Goal: Transaction & Acquisition: Purchase product/service

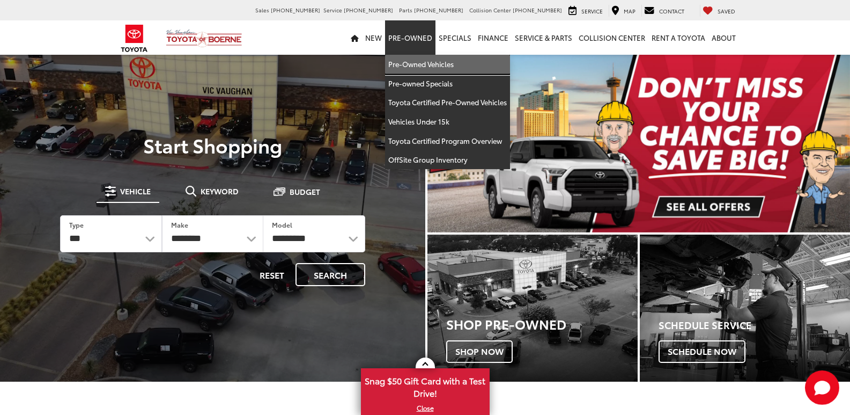
click at [430, 61] on link "Pre-Owned Vehicles" at bounding box center [447, 64] width 125 height 19
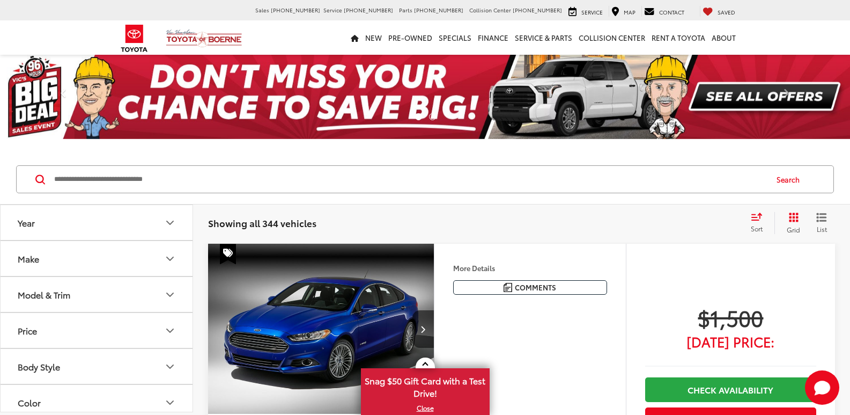
click at [104, 265] on button "Make" at bounding box center [97, 258] width 193 height 35
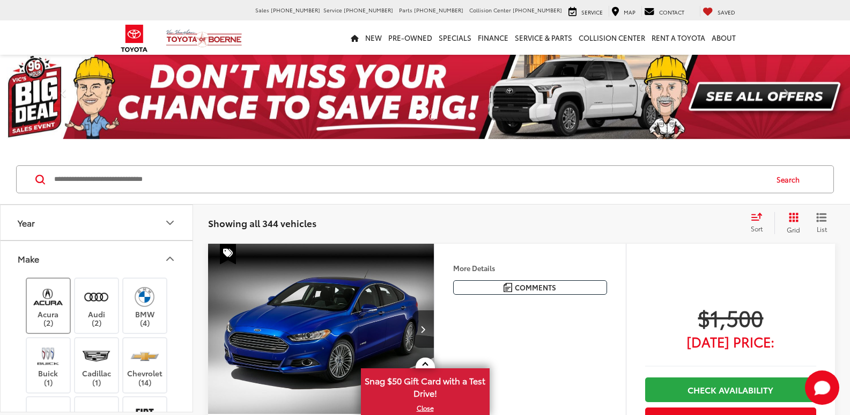
click at [46, 284] on label "Acura (2)" at bounding box center [48, 305] width 43 height 43
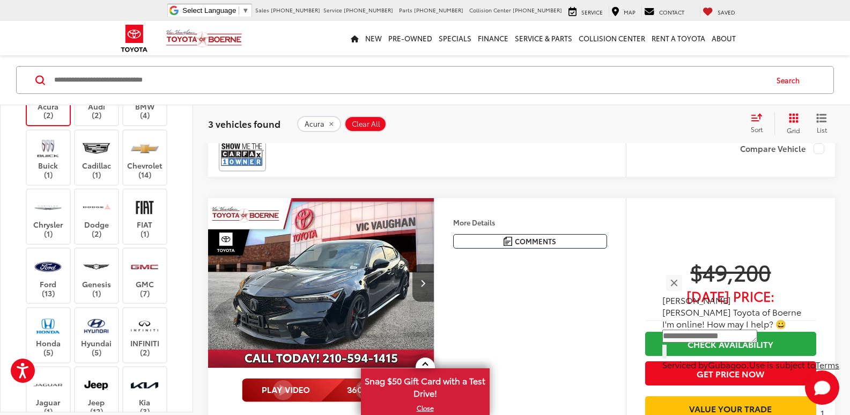
scroll to position [590, 0]
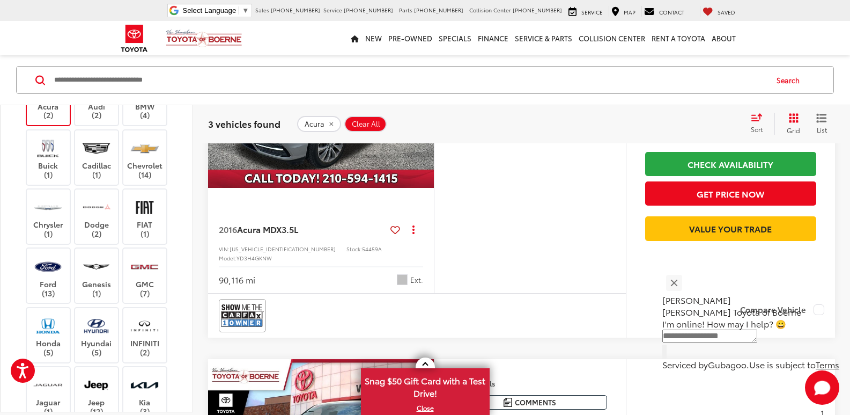
drag, startPoint x: 95, startPoint y: 119, endPoint x: 58, endPoint y: 126, distance: 37.1
click at [94, 119] on label "Audi (2)" at bounding box center [96, 97] width 43 height 43
click at [54, 126] on div "Acura (2)" at bounding box center [49, 98] width 46 height 56
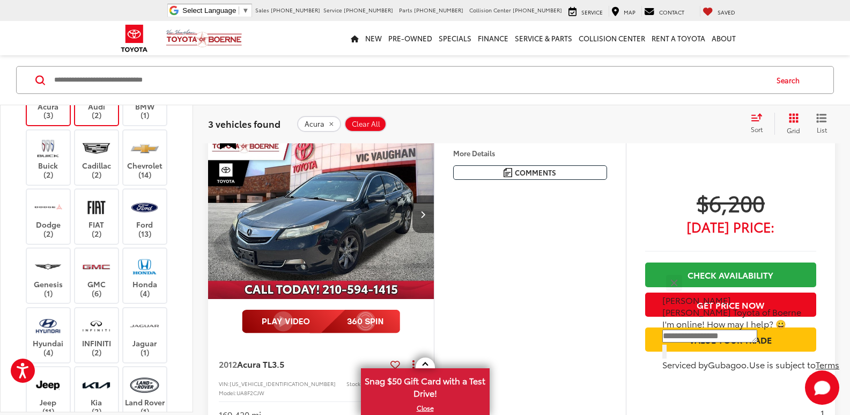
scroll to position [100, 0]
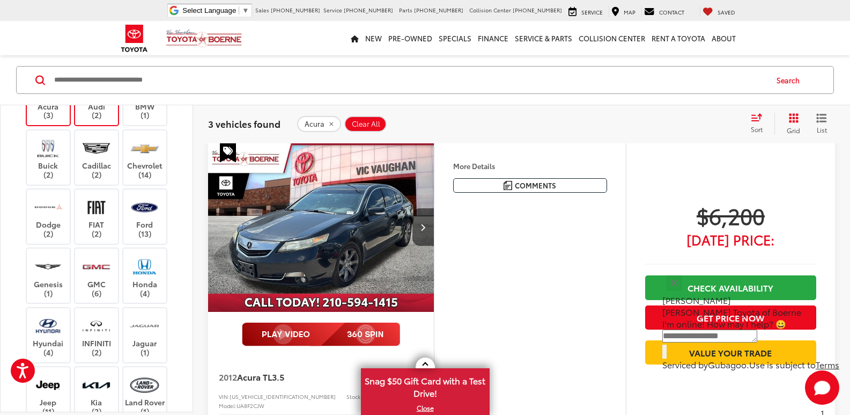
click at [57, 120] on label "Acura (3)" at bounding box center [48, 97] width 43 height 43
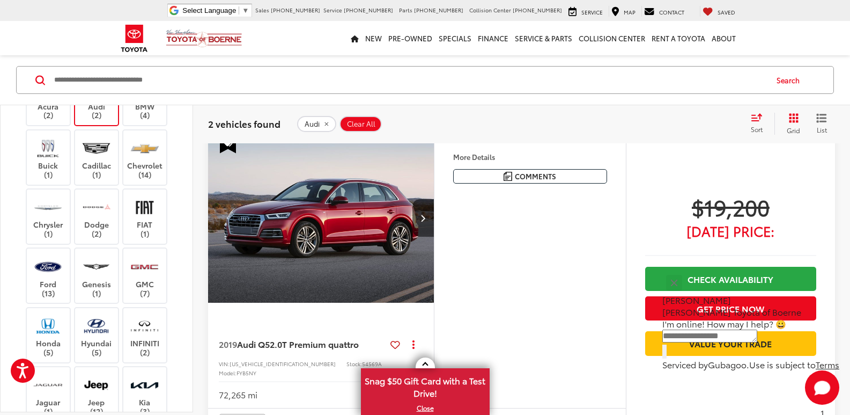
scroll to position [207, 0]
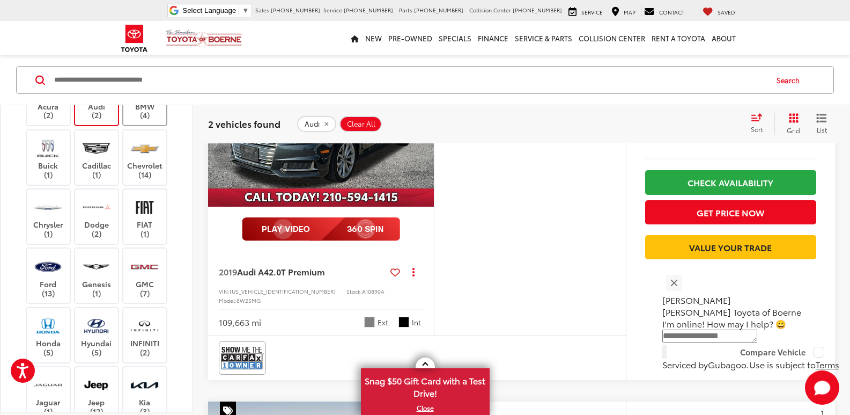
click at [150, 122] on div "BMW (4)" at bounding box center [145, 98] width 46 height 56
click at [95, 121] on div "Audi (2)" at bounding box center [97, 98] width 46 height 56
click at [144, 113] on label "BMW (4)" at bounding box center [144, 97] width 43 height 43
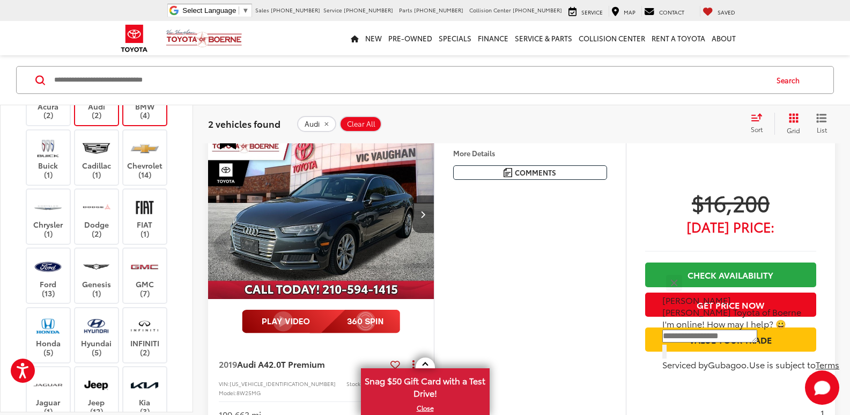
scroll to position [100, 0]
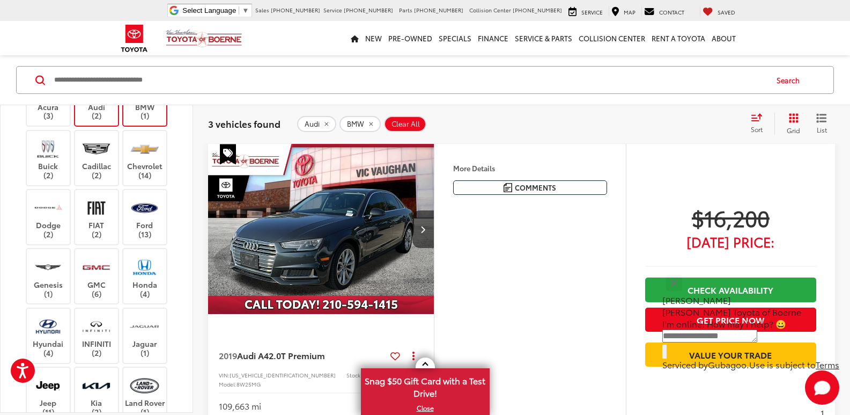
click at [104, 116] on label "Audi (2)" at bounding box center [96, 98] width 43 height 43
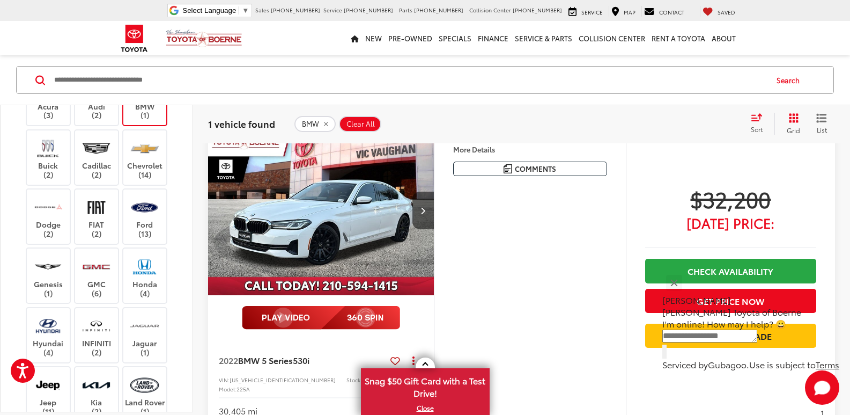
scroll to position [100, 0]
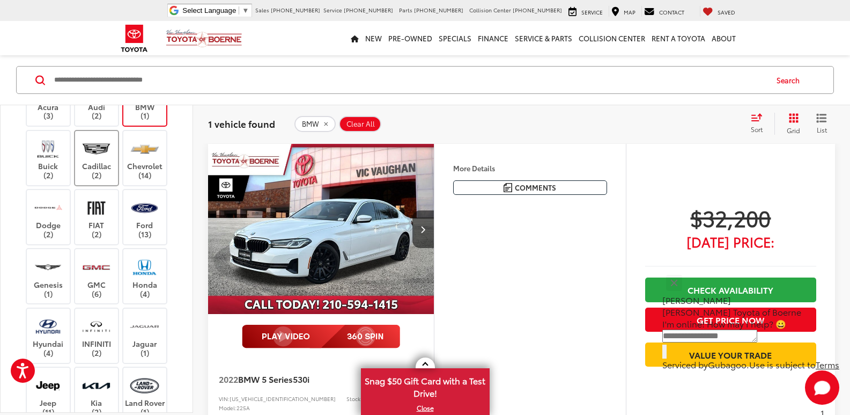
click at [141, 120] on label "BMW (1)" at bounding box center [144, 98] width 43 height 43
click at [41, 159] on img at bounding box center [47, 148] width 29 height 25
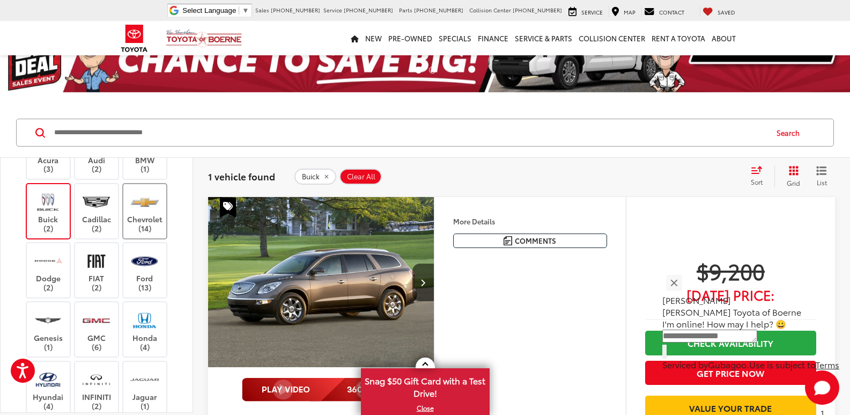
scroll to position [46, 0]
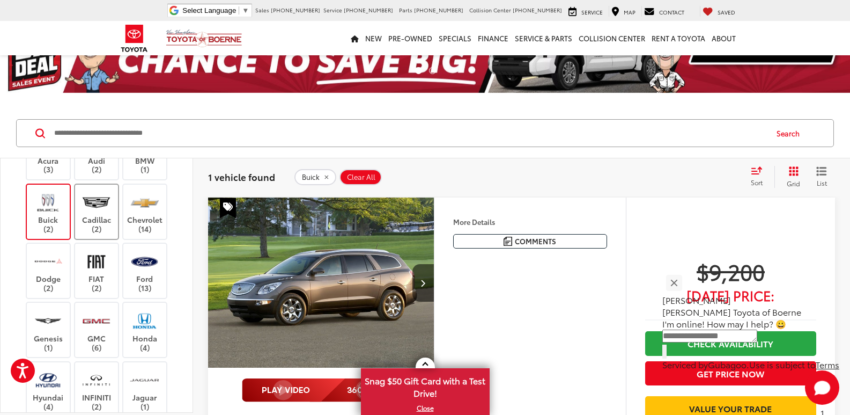
click at [88, 217] on label "Cadillac (2)" at bounding box center [96, 211] width 43 height 43
click at [42, 222] on label "Buick (2)" at bounding box center [48, 211] width 43 height 43
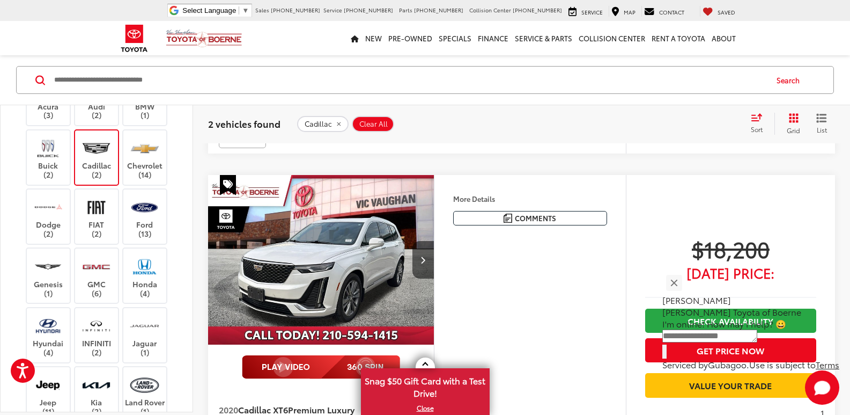
scroll to position [422, 0]
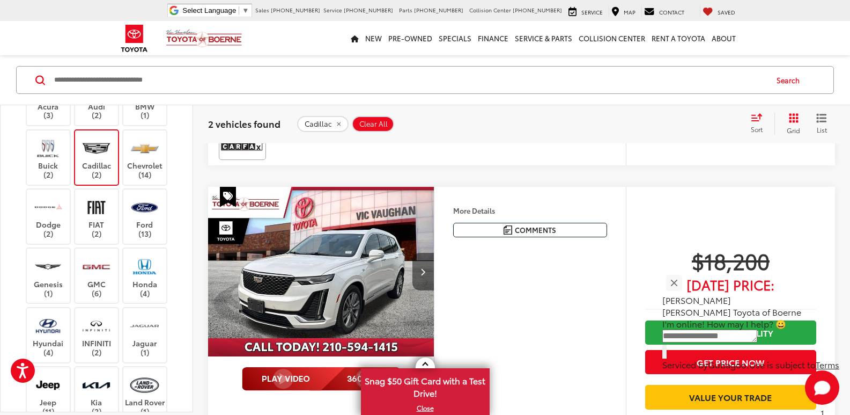
click at [419, 259] on button "Next image" at bounding box center [422, 272] width 21 height 38
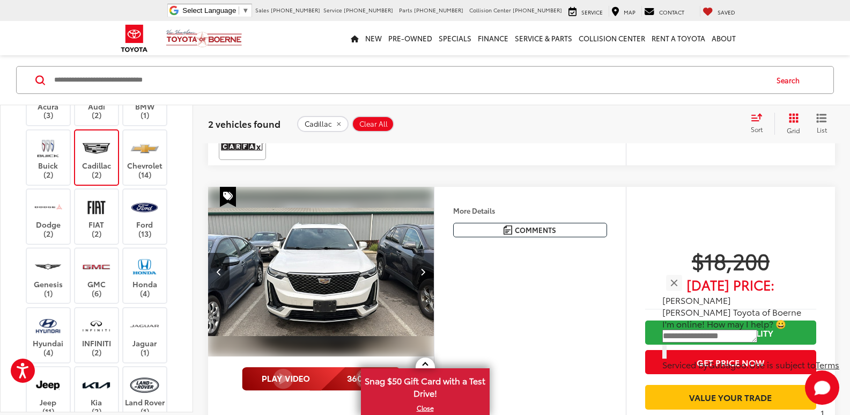
click at [419, 259] on button "Next image" at bounding box center [422, 272] width 21 height 38
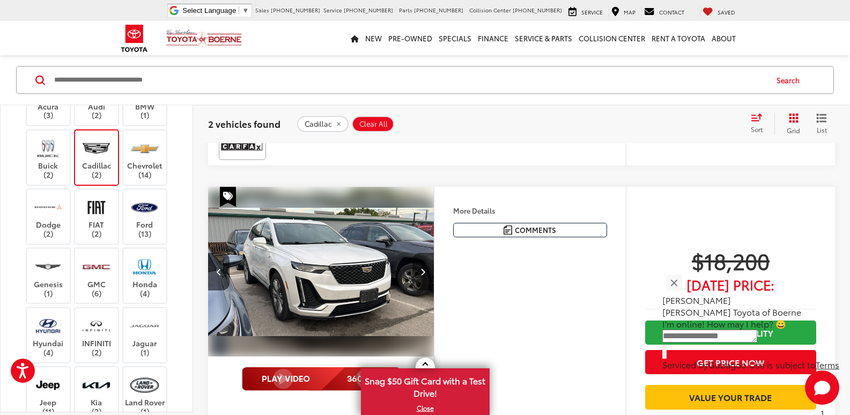
click at [419, 259] on button "Next image" at bounding box center [422, 272] width 21 height 38
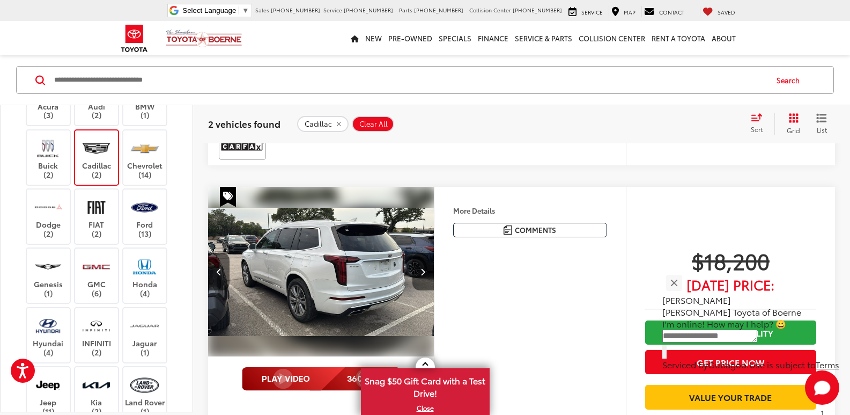
click at [419, 259] on button "Next image" at bounding box center [422, 272] width 21 height 38
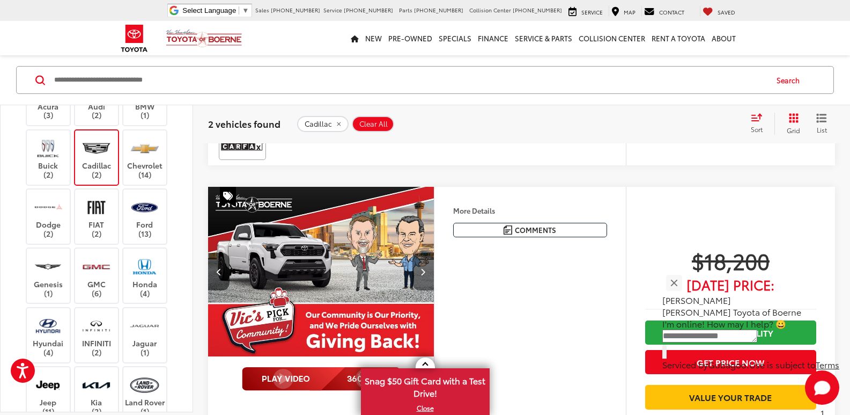
click at [419, 259] on button "Next image" at bounding box center [422, 272] width 21 height 38
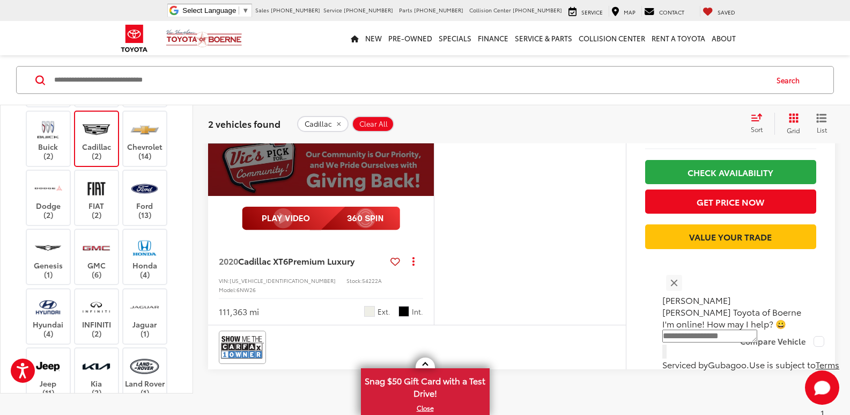
scroll to position [582, 0]
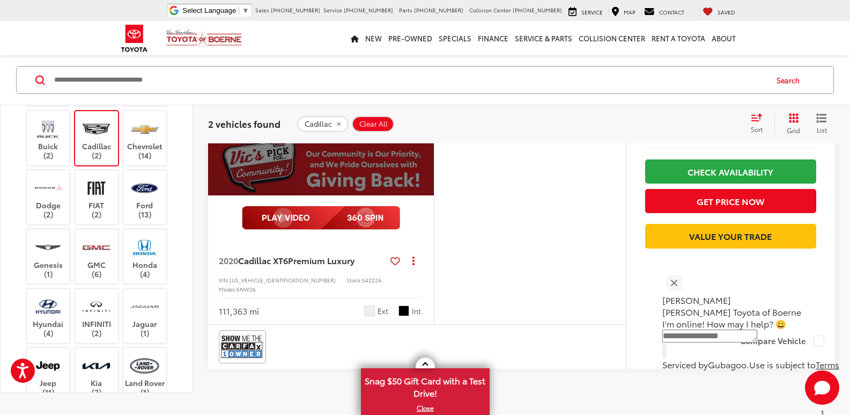
click at [91, 124] on img at bounding box center [96, 128] width 29 height 25
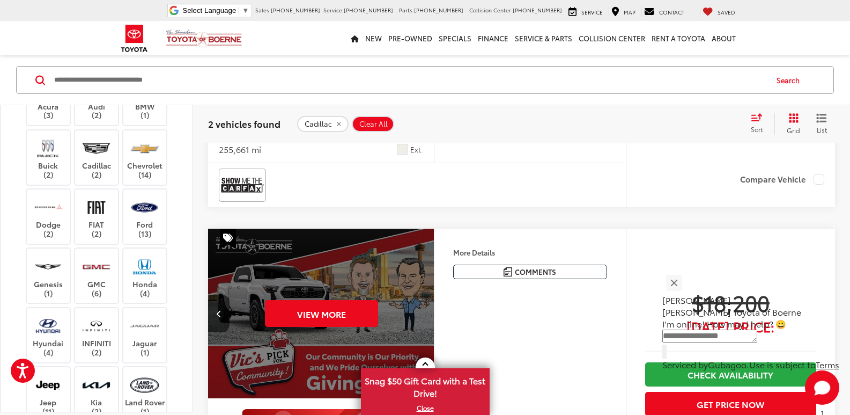
drag, startPoint x: 137, startPoint y: 129, endPoint x: 144, endPoint y: 127, distance: 6.8
click at [138, 129] on div "Chevrolet (14)" at bounding box center [145, 157] width 46 height 56
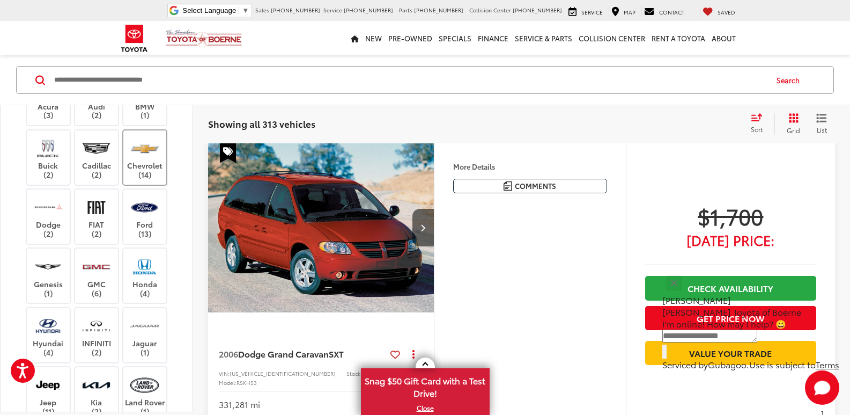
click at [152, 157] on img at bounding box center [144, 148] width 29 height 25
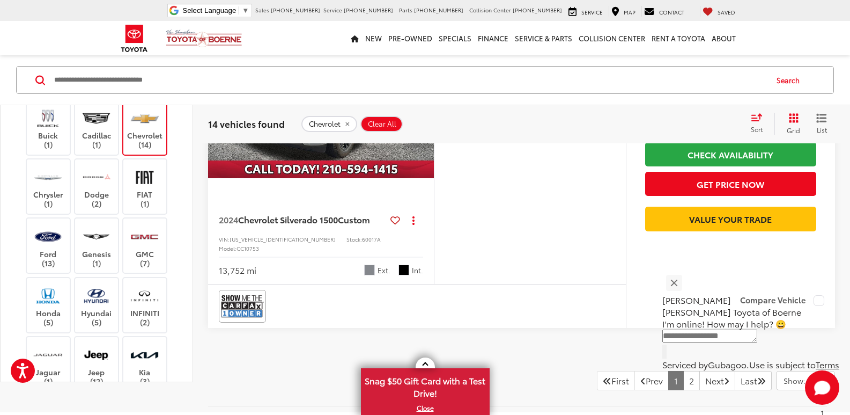
scroll to position [4283, 0]
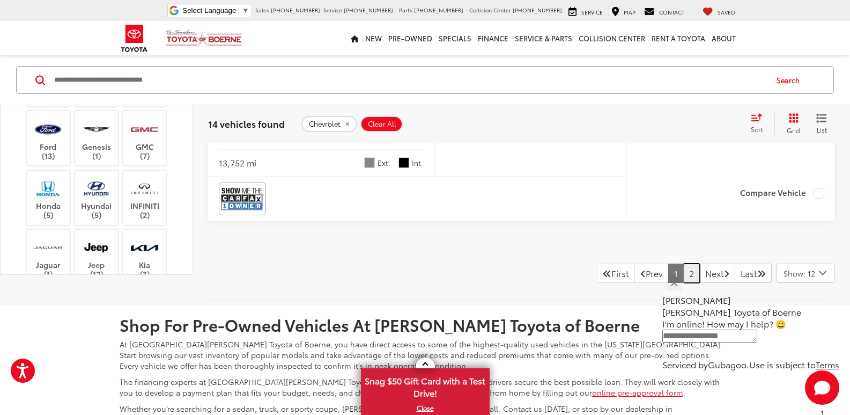
click at [683, 283] on link "2" at bounding box center [691, 272] width 17 height 19
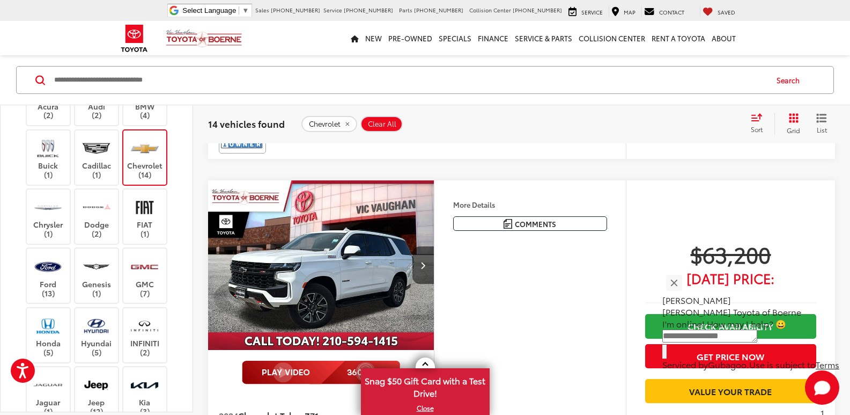
scroll to position [422, 0]
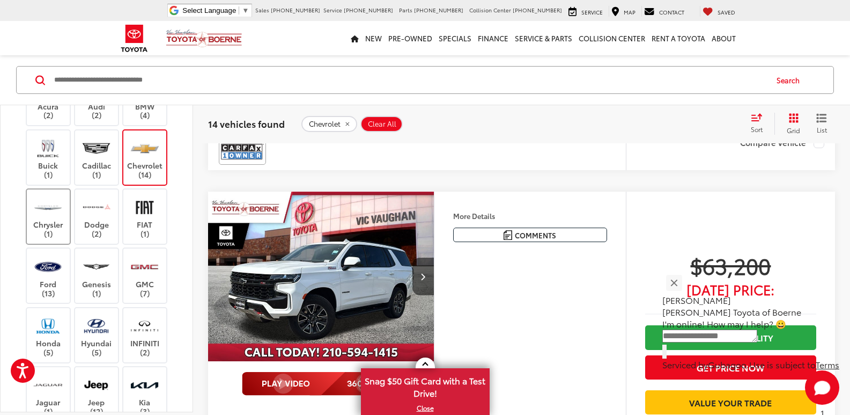
click at [37, 213] on img at bounding box center [47, 207] width 29 height 25
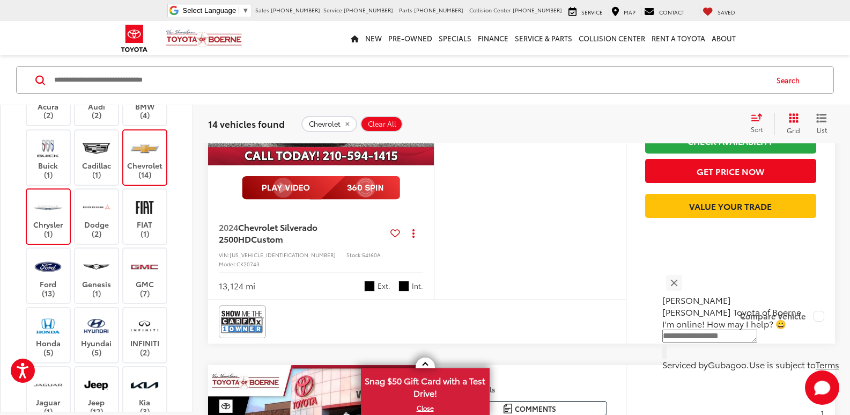
click at [135, 163] on label "Chevrolet (14)" at bounding box center [144, 157] width 43 height 43
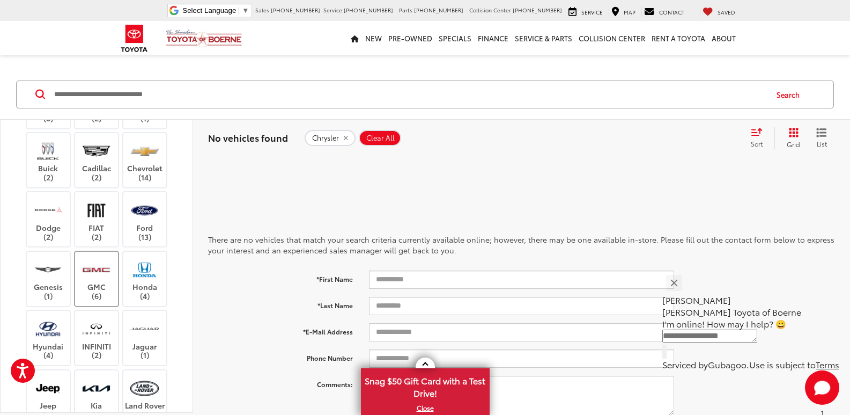
scroll to position [107, 0]
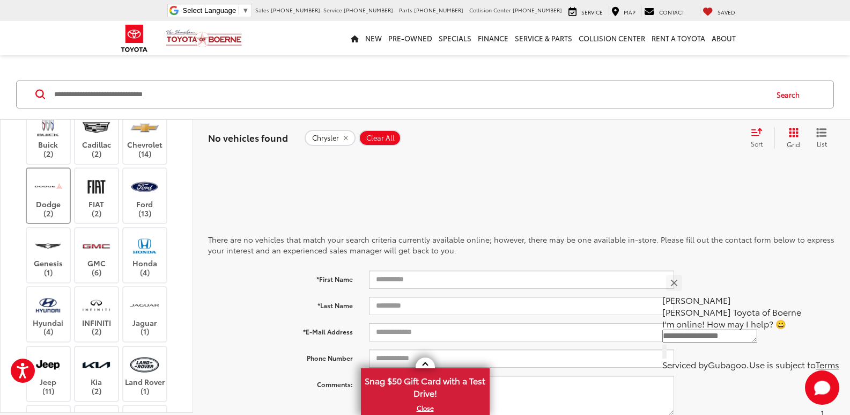
click at [48, 204] on label "Dodge (2)" at bounding box center [48, 195] width 43 height 43
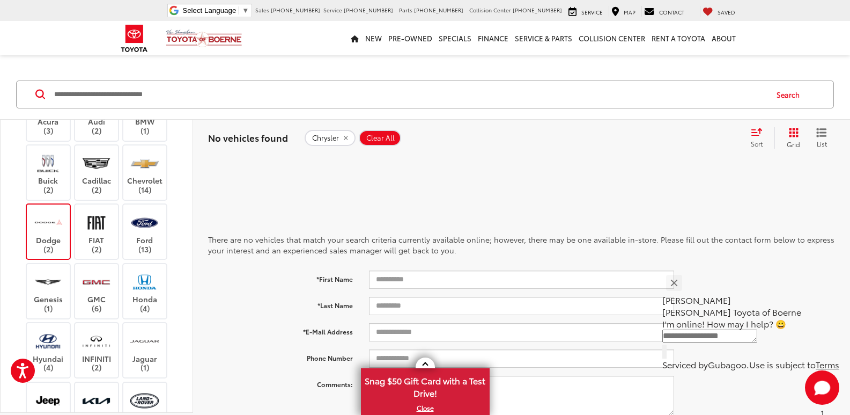
scroll to position [143, 0]
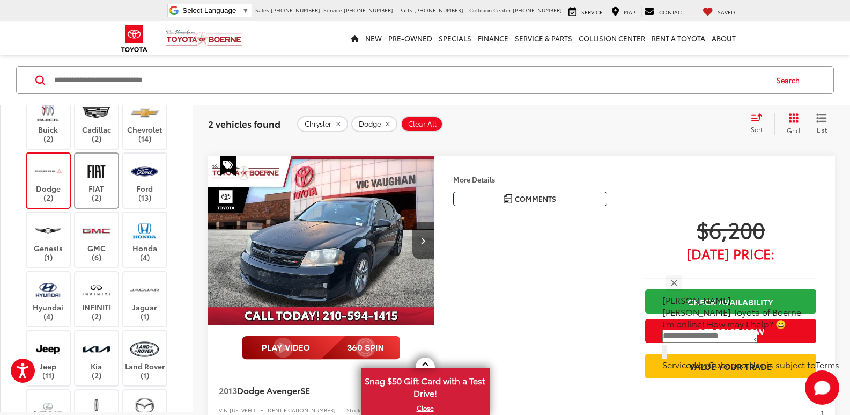
click at [78, 179] on label "FIAT (2)" at bounding box center [96, 180] width 43 height 43
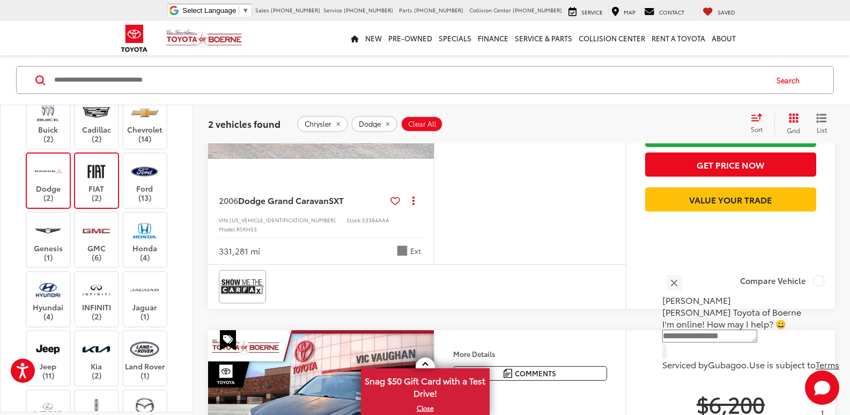
click at [58, 184] on label "Dodge (2)" at bounding box center [48, 180] width 43 height 43
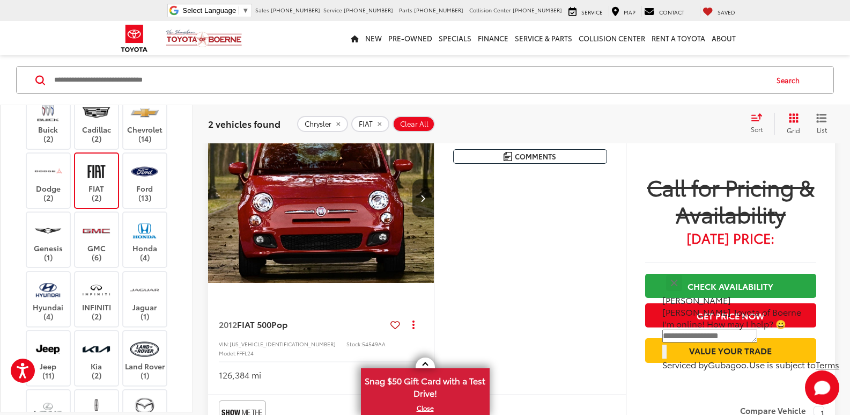
scroll to position [475, 0]
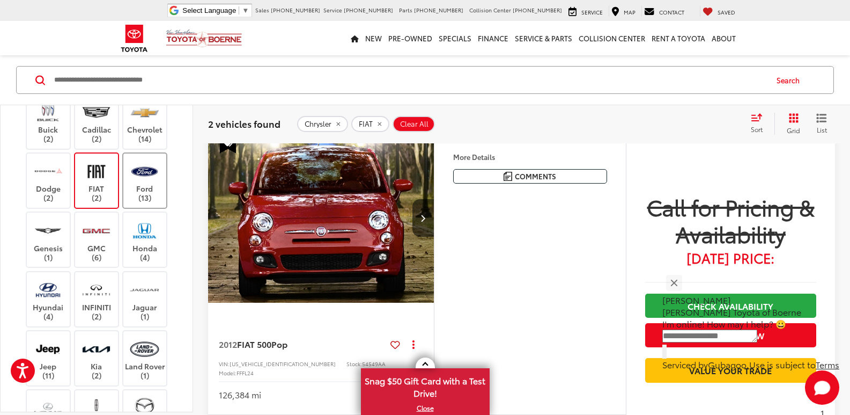
click at [150, 181] on img at bounding box center [144, 171] width 29 height 25
click at [108, 183] on img at bounding box center [96, 171] width 29 height 25
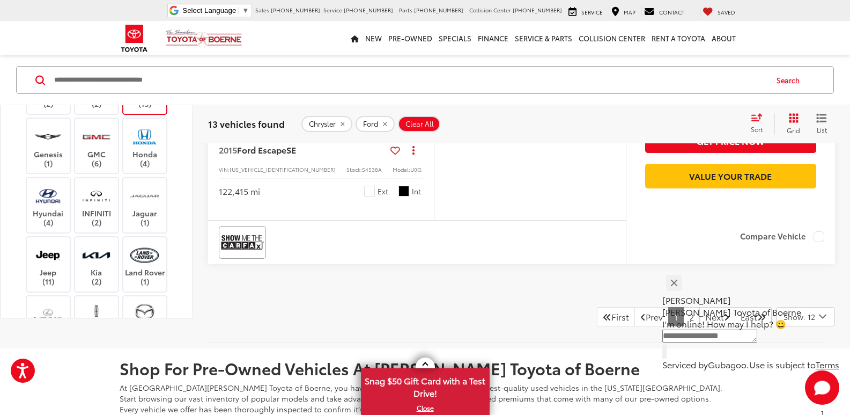
scroll to position [4283, 0]
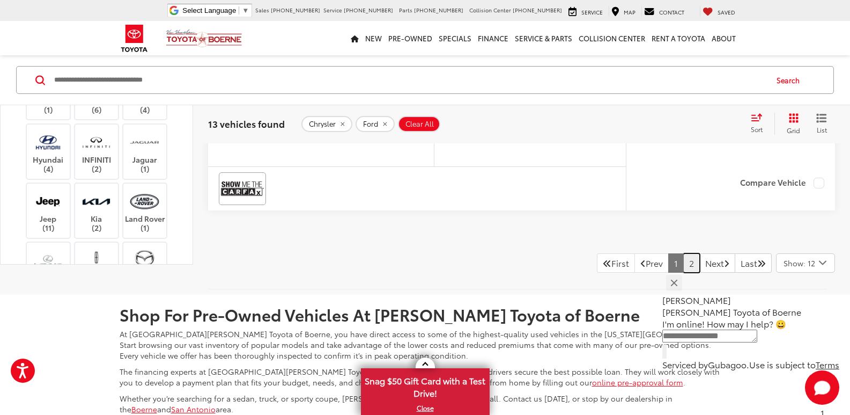
click at [683, 272] on link "2" at bounding box center [691, 262] width 17 height 19
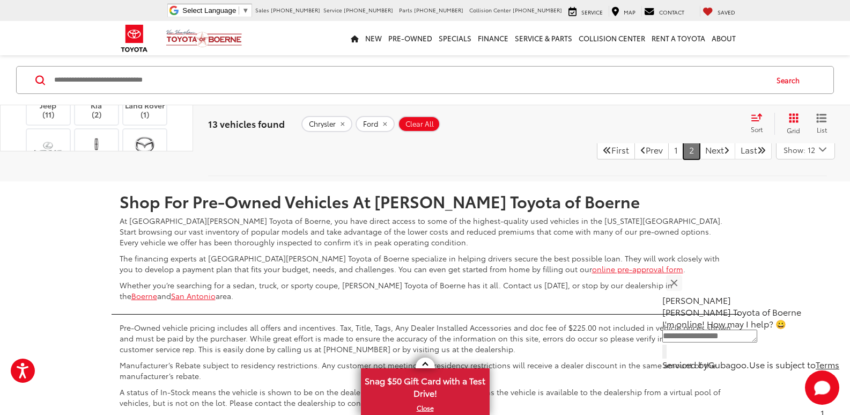
scroll to position [207, 0]
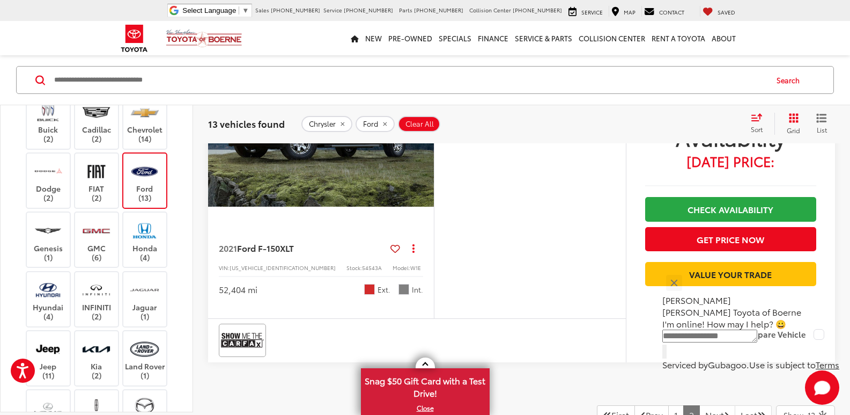
click at [146, 191] on label "Ford (13)" at bounding box center [144, 180] width 43 height 43
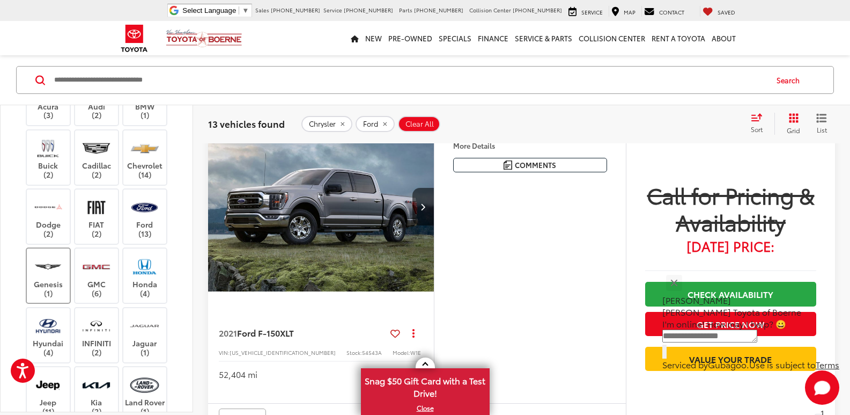
click at [54, 254] on img at bounding box center [47, 266] width 29 height 25
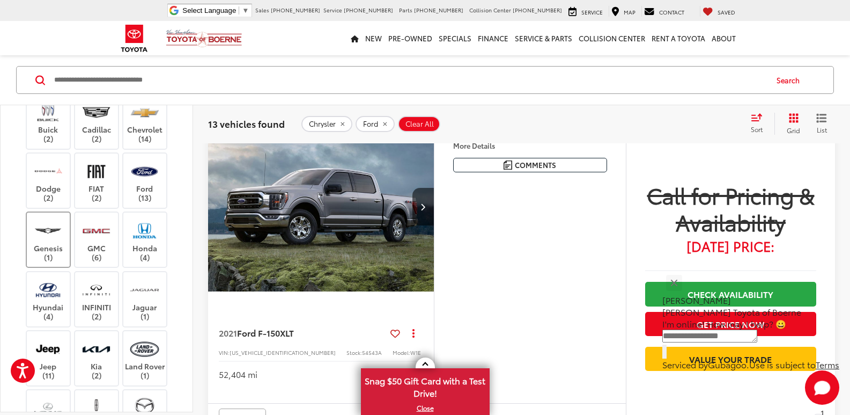
scroll to position [100, 0]
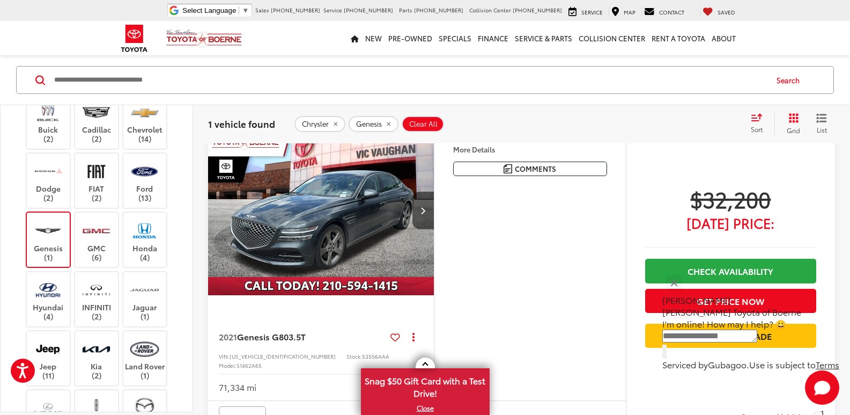
scroll to position [100, 0]
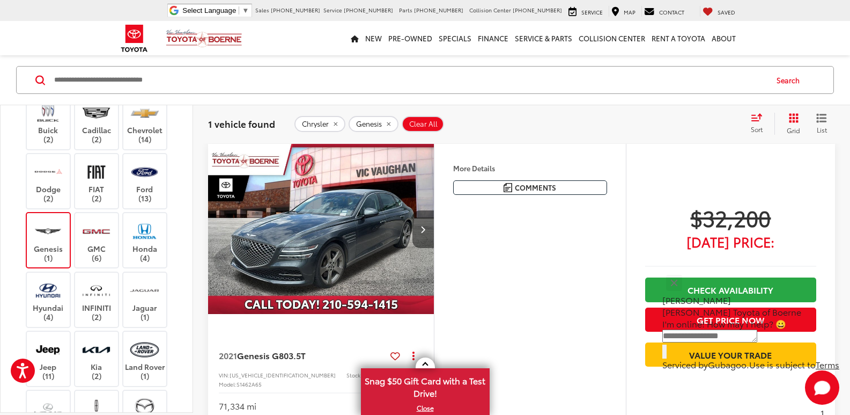
click at [426, 226] on button "Next image" at bounding box center [422, 229] width 21 height 38
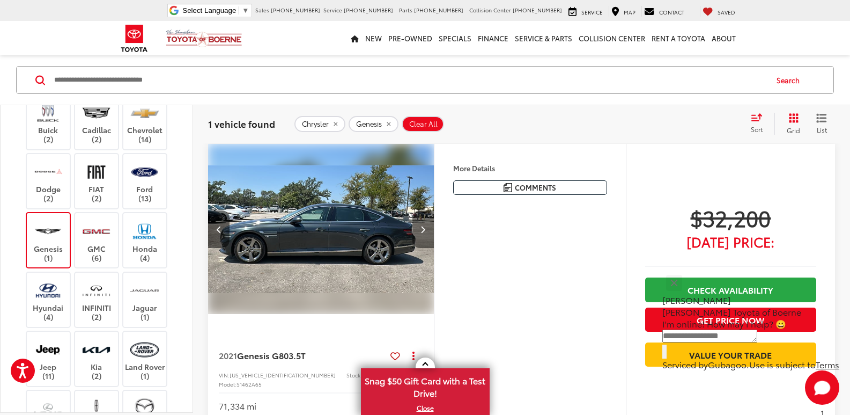
click at [426, 226] on button "Next image" at bounding box center [422, 229] width 21 height 38
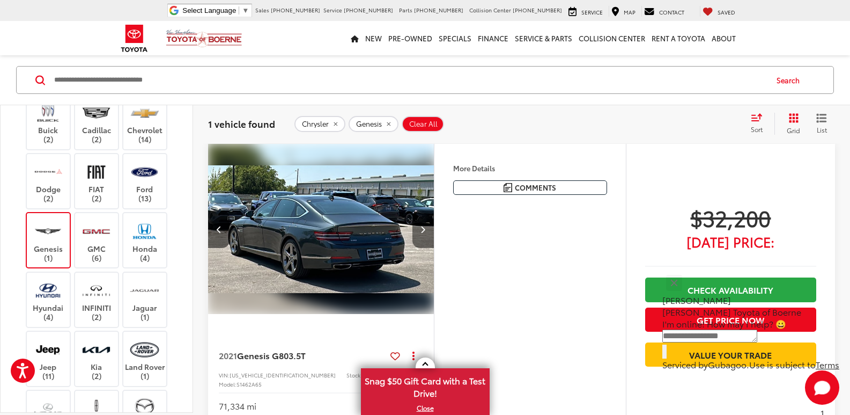
click at [426, 226] on button "Next image" at bounding box center [422, 229] width 21 height 38
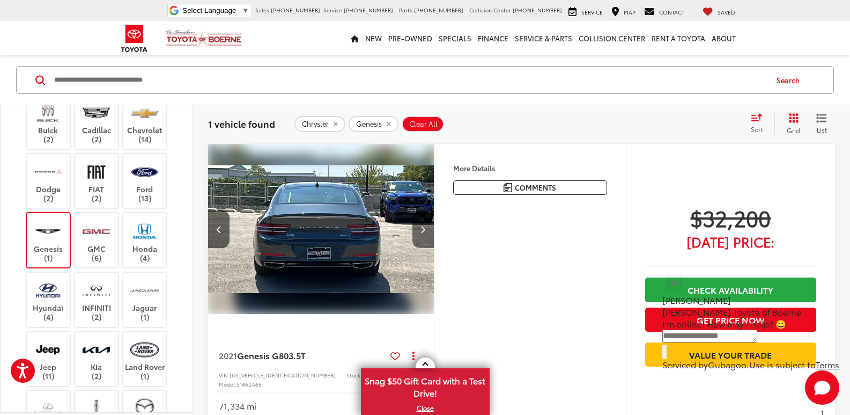
click at [426, 226] on button "Next image" at bounding box center [422, 229] width 21 height 38
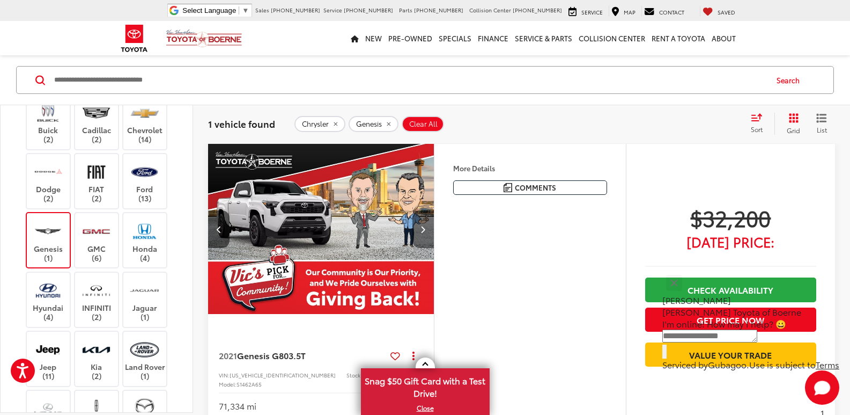
click at [426, 226] on button "Next image" at bounding box center [422, 229] width 21 height 38
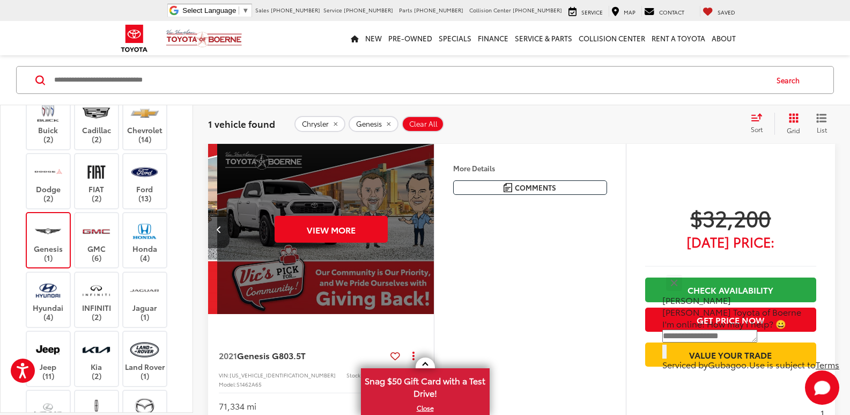
scroll to position [0, 1136]
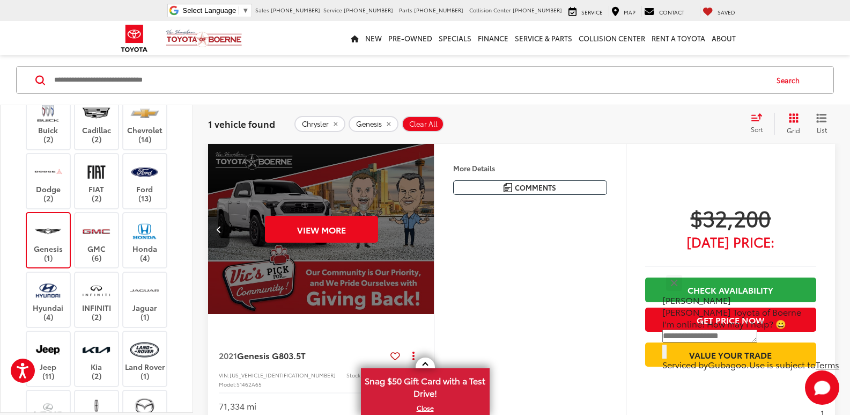
click at [68, 235] on label "Genesis (1)" at bounding box center [48, 239] width 43 height 43
click at [77, 235] on label "GMC (6)" at bounding box center [96, 239] width 43 height 43
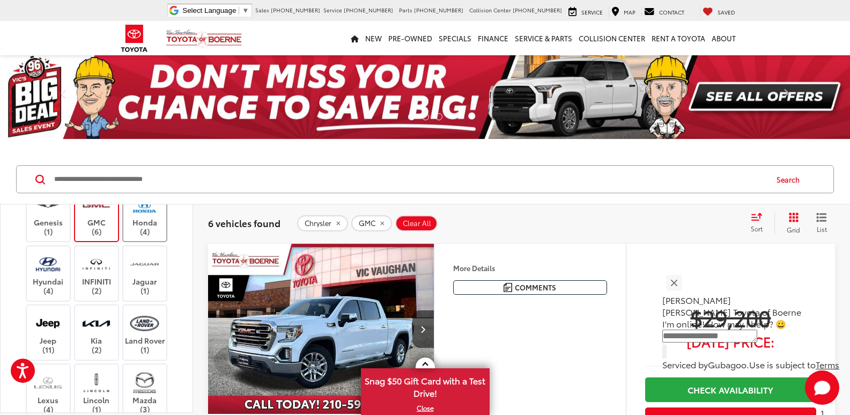
scroll to position [250, 0]
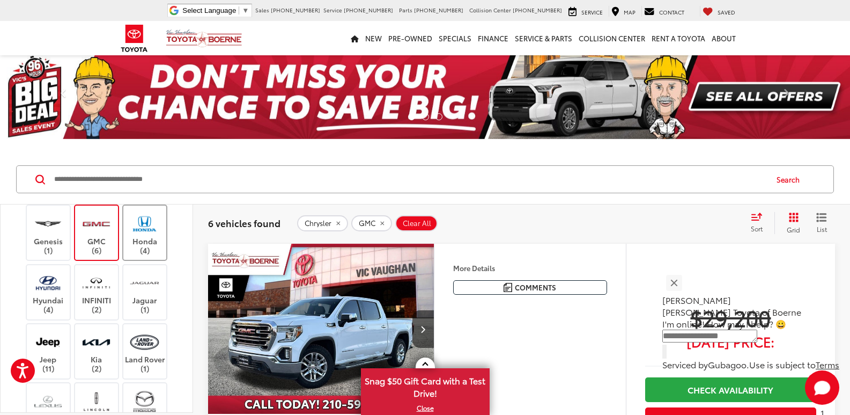
click at [144, 240] on label "Honda (4)" at bounding box center [144, 232] width 43 height 43
drag, startPoint x: 98, startPoint y: 239, endPoint x: 167, endPoint y: 224, distance: 70.3
click at [98, 239] on label "GMC (6)" at bounding box center [96, 232] width 43 height 43
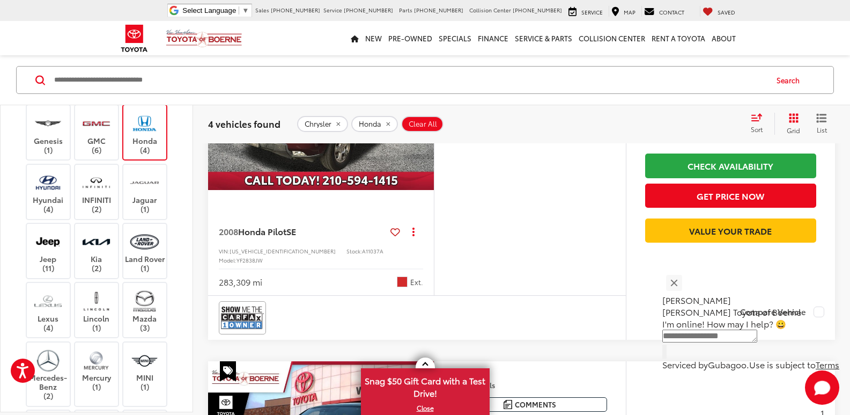
scroll to position [215, 0]
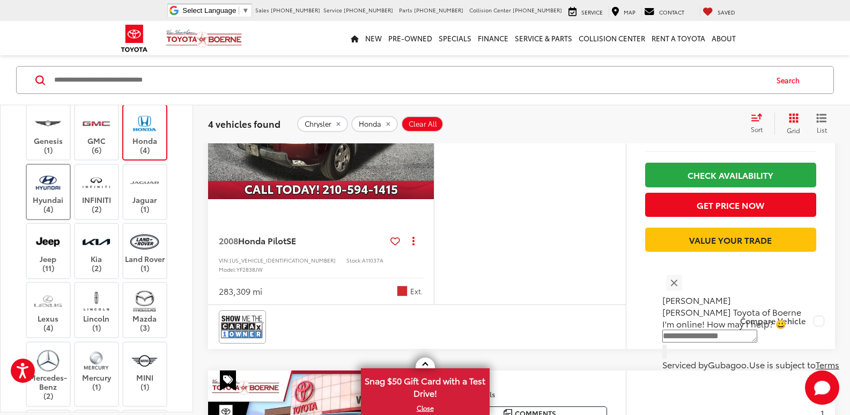
click at [41, 196] on label "Hyundai (4)" at bounding box center [48, 191] width 43 height 43
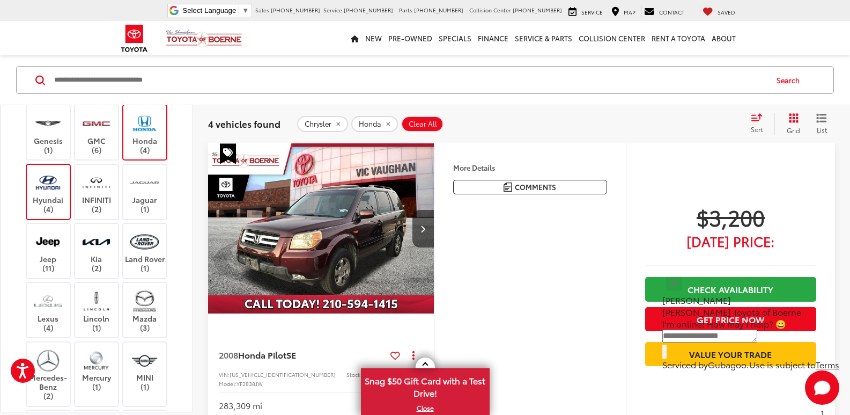
click at [142, 146] on label "Honda (4)" at bounding box center [144, 132] width 43 height 43
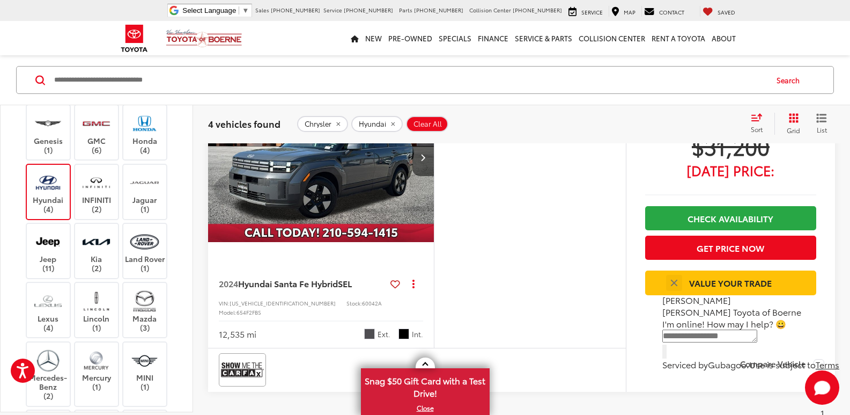
scroll to position [1172, 0]
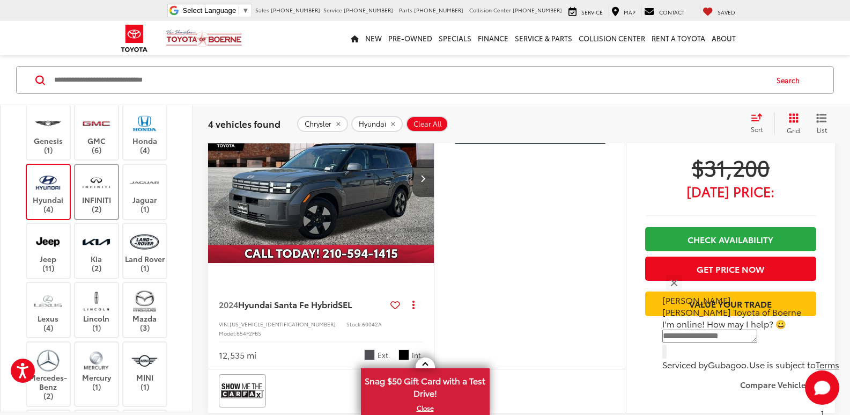
click at [92, 195] on label "INFINITI (2)" at bounding box center [96, 191] width 43 height 43
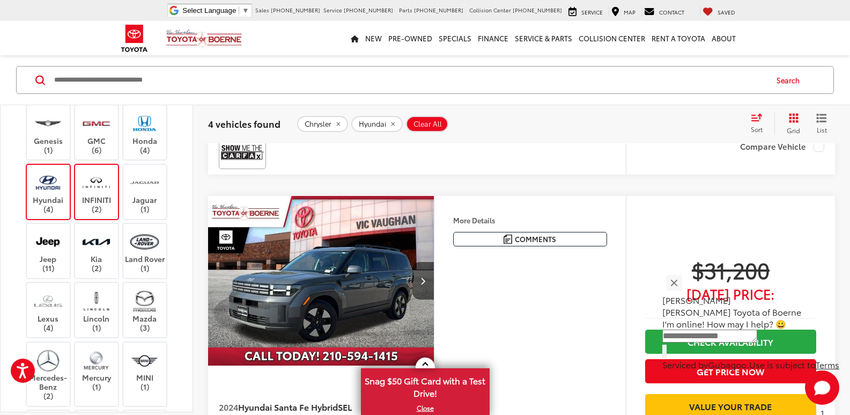
click at [47, 203] on label "Hyundai (4)" at bounding box center [48, 191] width 43 height 43
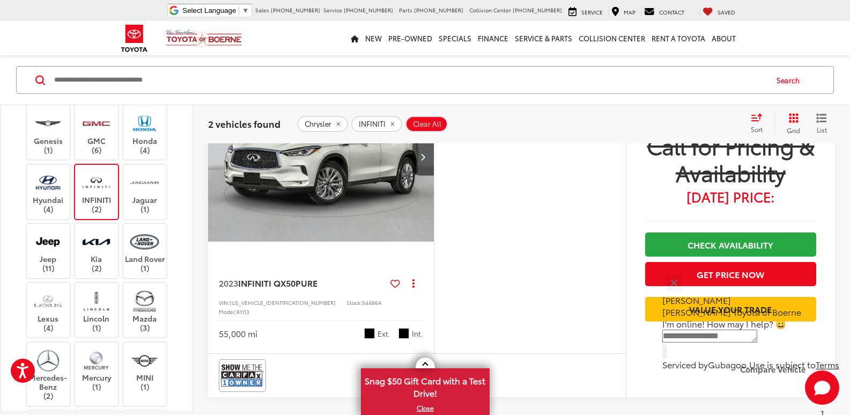
scroll to position [529, 0]
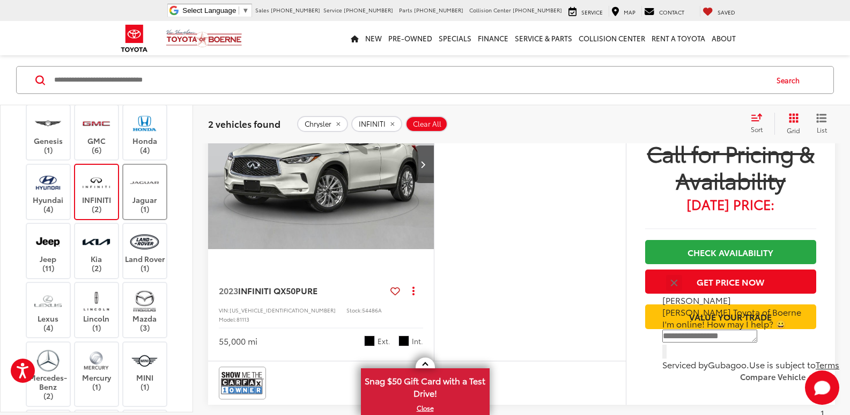
click at [149, 197] on label "Jaguar (1)" at bounding box center [144, 191] width 43 height 43
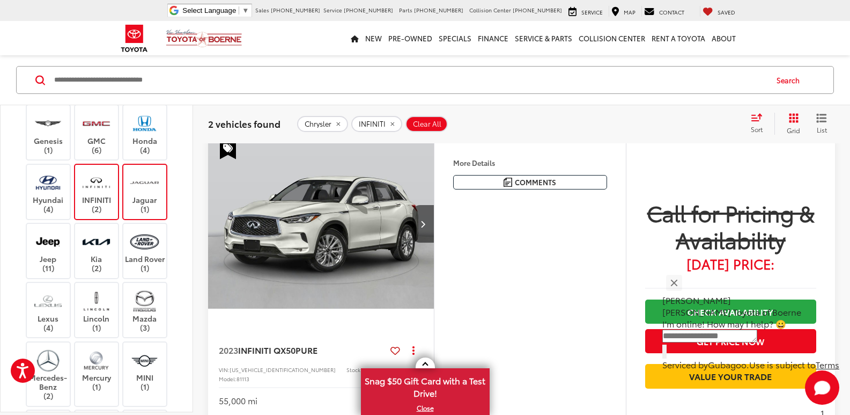
click at [102, 198] on label "INFINITI (2)" at bounding box center [96, 191] width 43 height 43
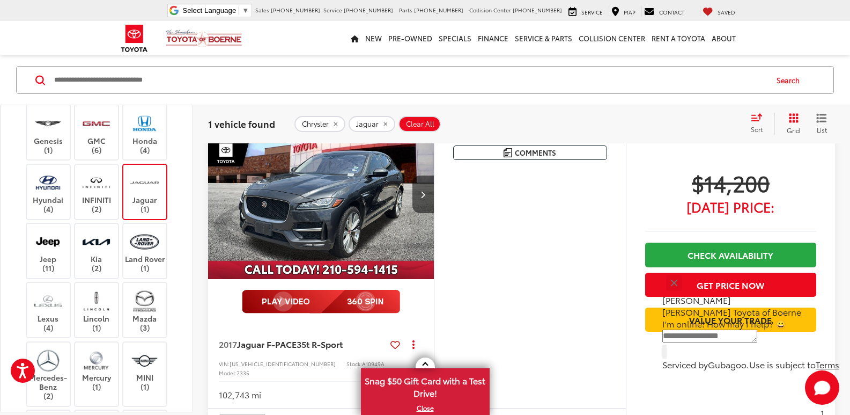
scroll to position [153, 0]
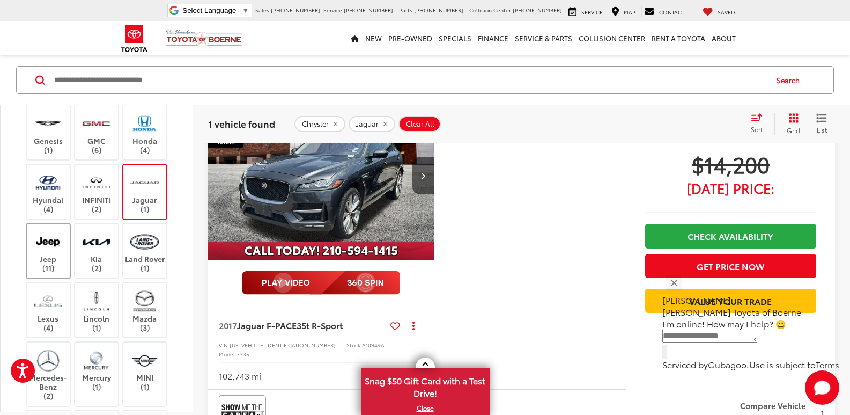
click at [68, 236] on label "Jeep (11)" at bounding box center [48, 250] width 43 height 43
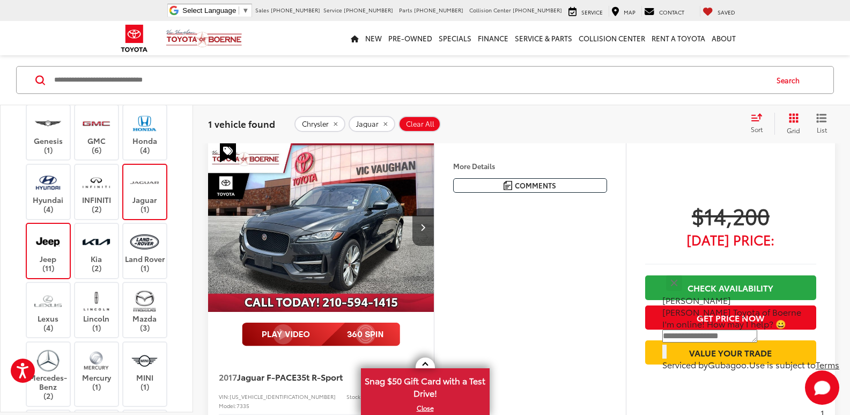
scroll to position [100, 0]
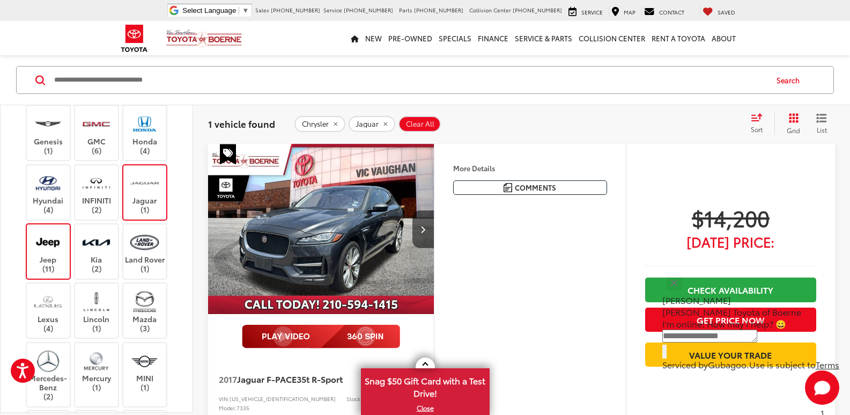
click at [160, 190] on label "Jaguar (1)" at bounding box center [144, 192] width 43 height 43
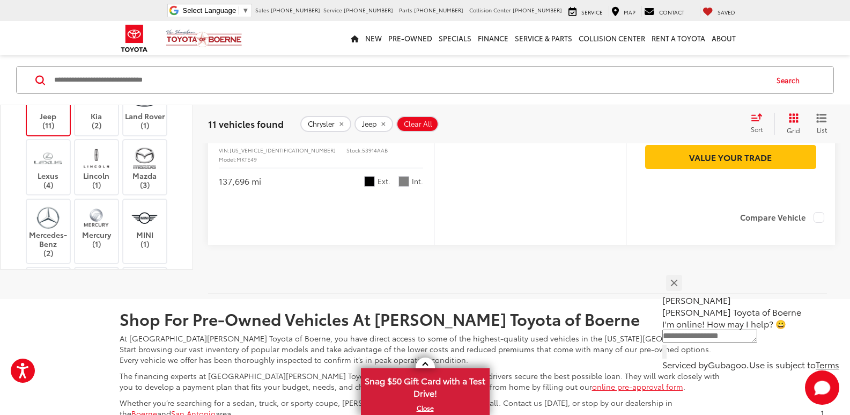
scroll to position [3908, 0]
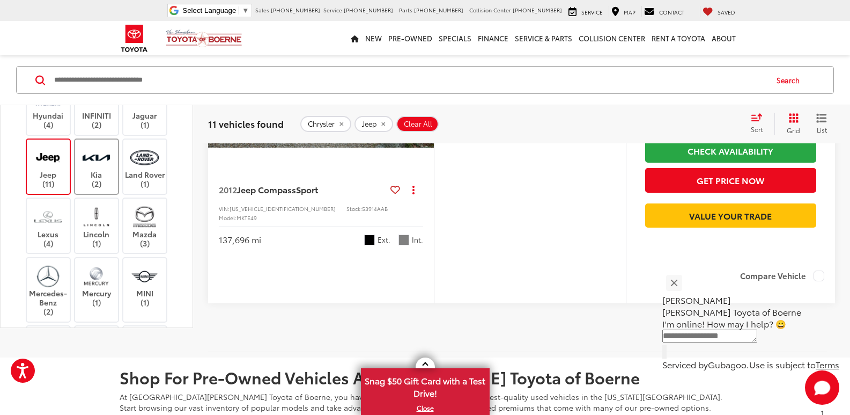
click at [98, 181] on label "Kia (2)" at bounding box center [96, 166] width 43 height 43
click at [46, 177] on label "Jeep (11)" at bounding box center [48, 166] width 43 height 43
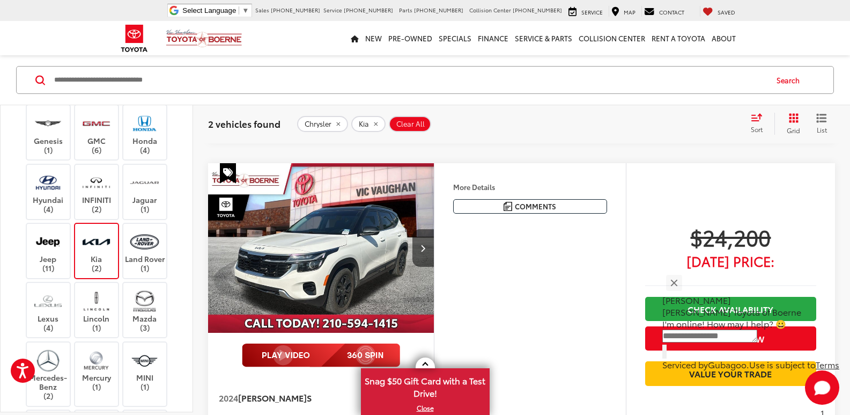
scroll to position [314, 0]
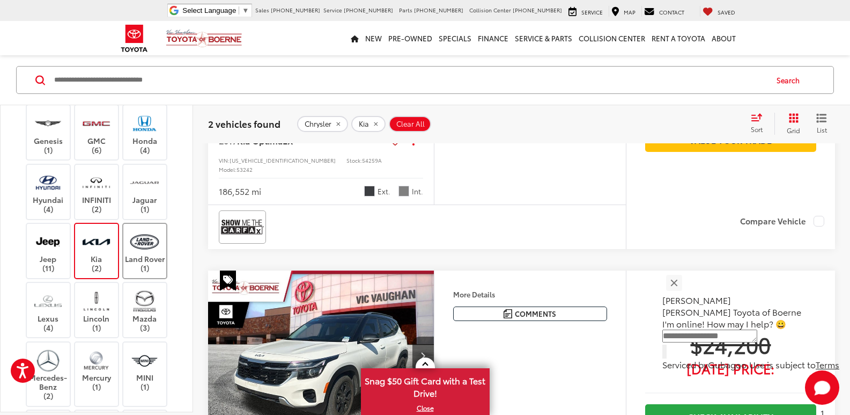
click at [132, 241] on img at bounding box center [144, 241] width 29 height 25
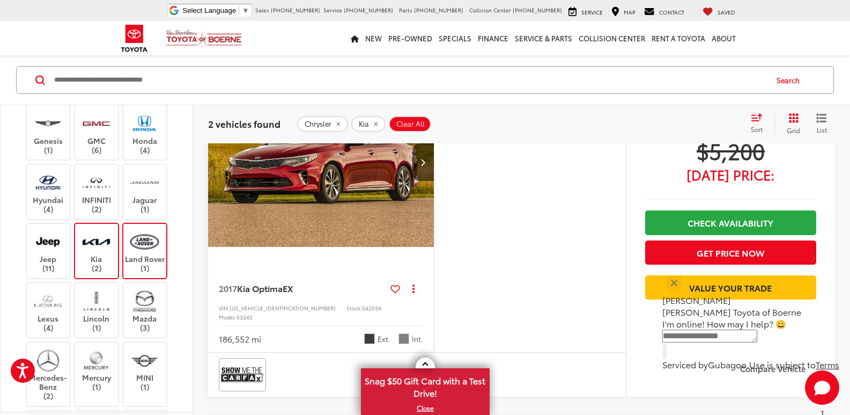
click at [101, 248] on img at bounding box center [96, 241] width 29 height 25
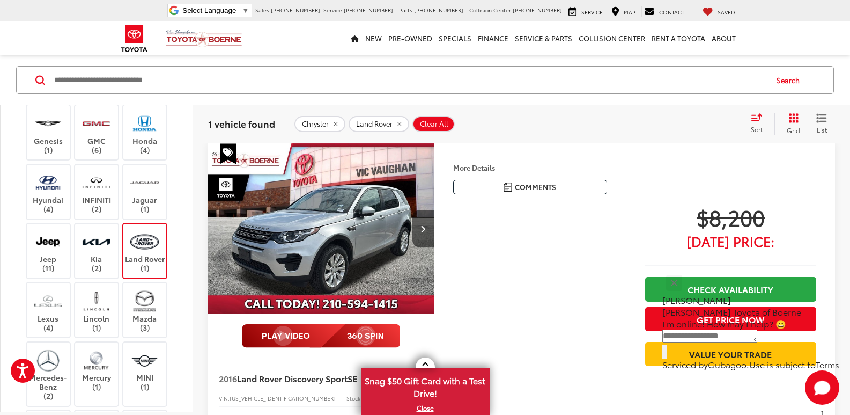
scroll to position [100, 0]
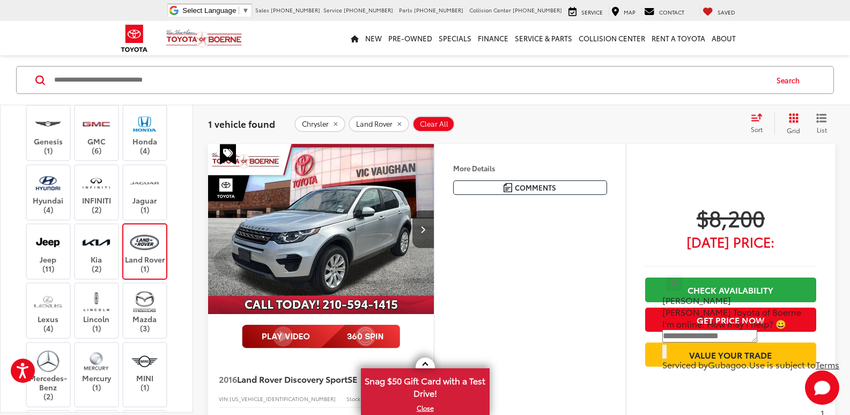
click at [139, 247] on img at bounding box center [144, 242] width 29 height 25
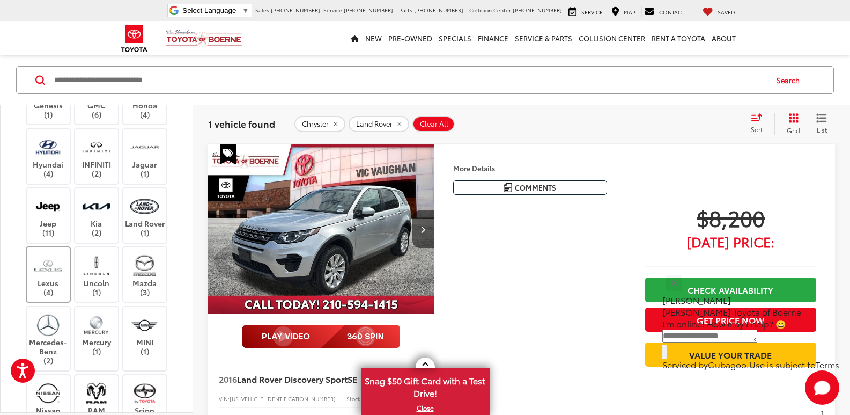
scroll to position [215, 0]
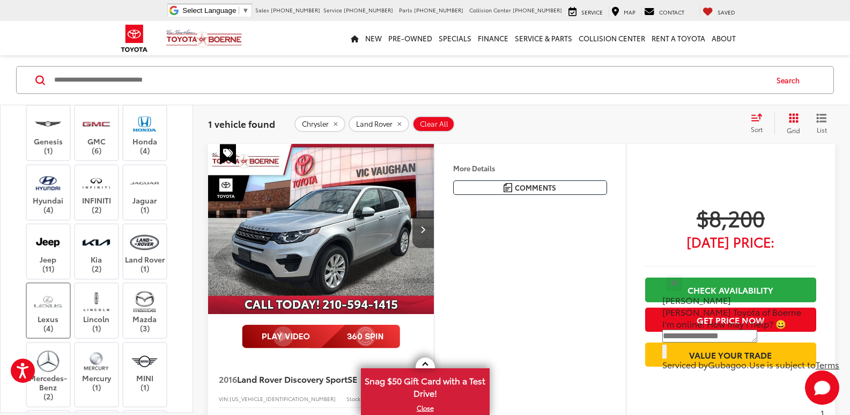
click at [53, 299] on img at bounding box center [47, 301] width 29 height 25
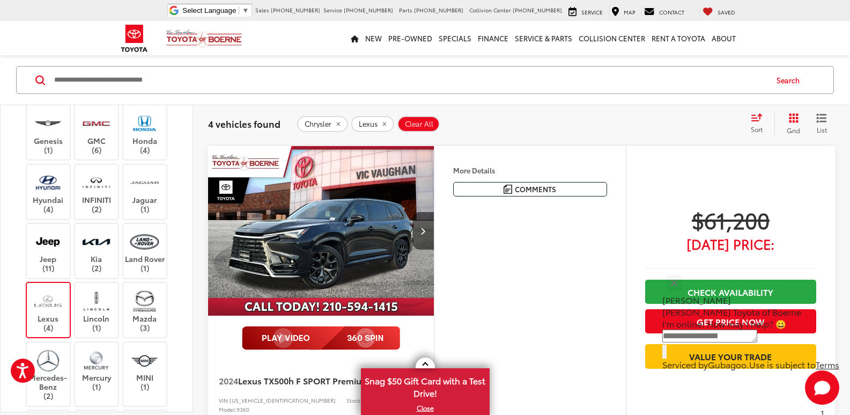
scroll to position [1226, 0]
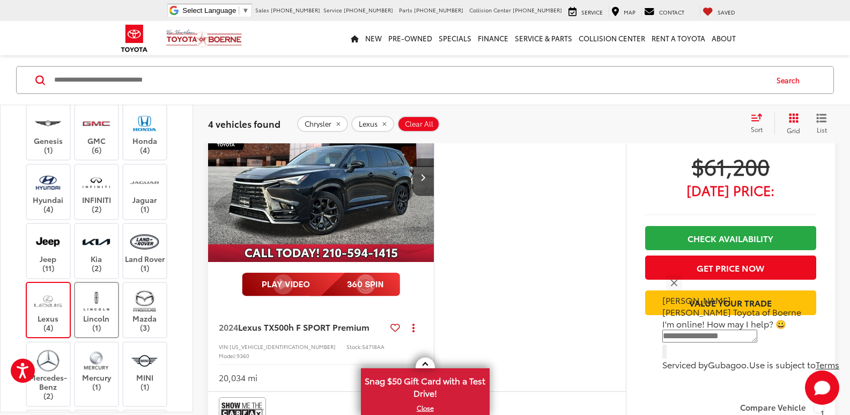
click at [93, 311] on img at bounding box center [96, 301] width 29 height 25
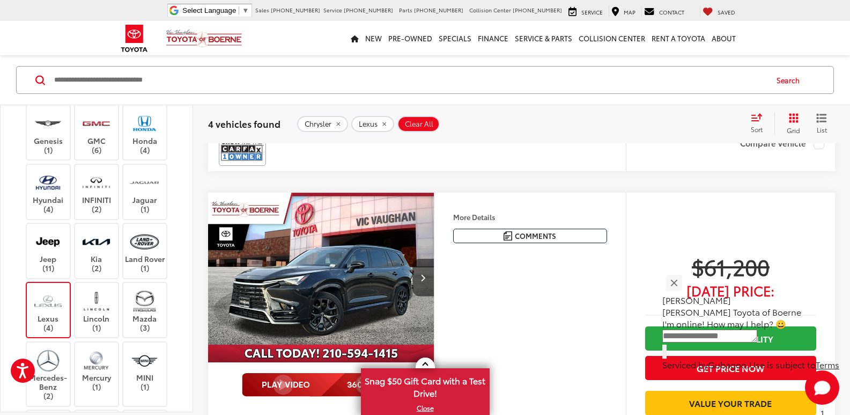
click at [50, 311] on img at bounding box center [47, 301] width 29 height 25
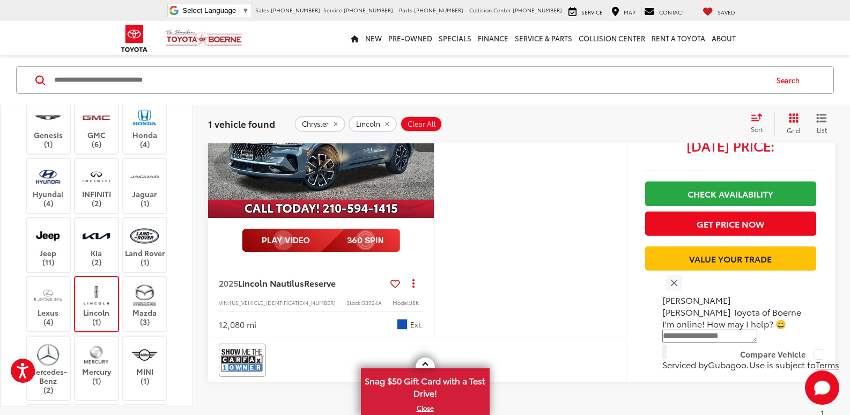
scroll to position [207, 0]
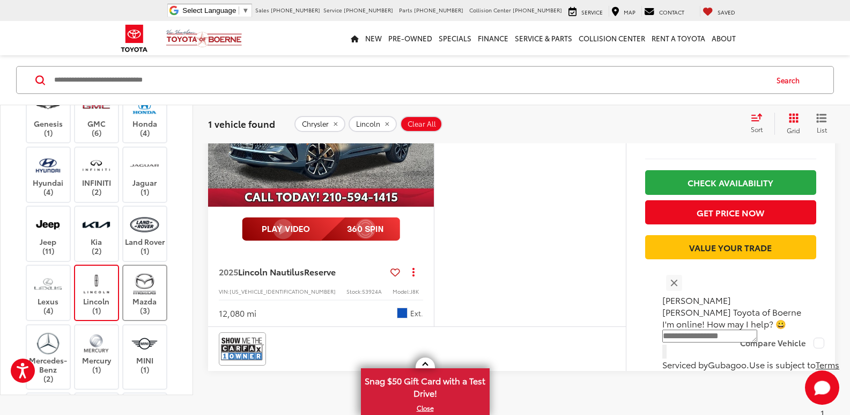
click at [139, 296] on img at bounding box center [144, 283] width 29 height 25
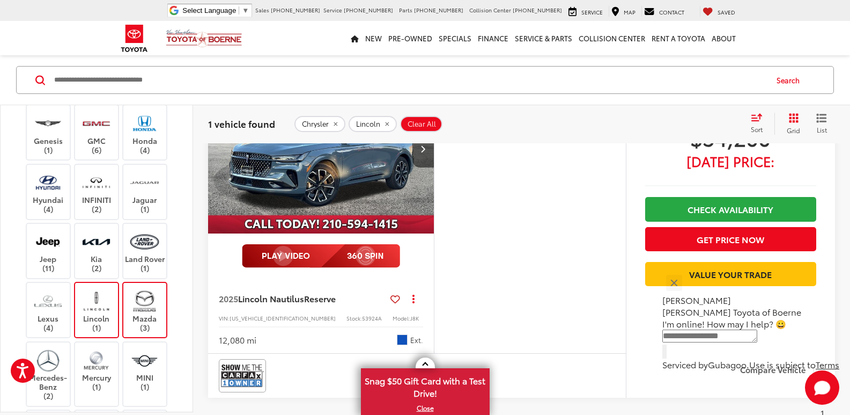
click at [111, 292] on img at bounding box center [96, 301] width 29 height 25
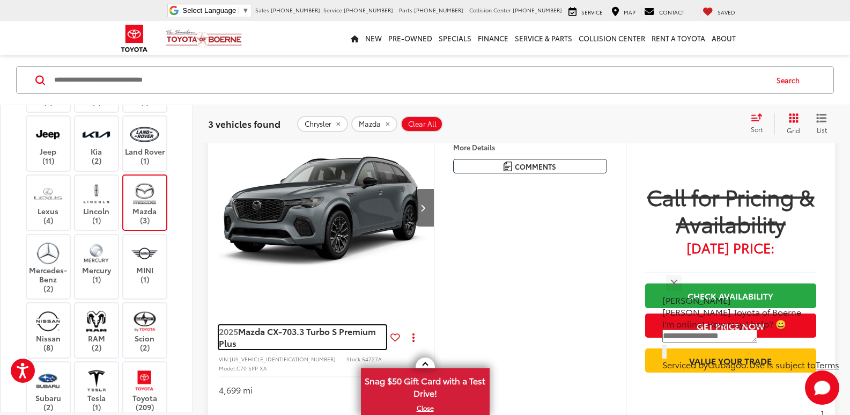
scroll to position [838, 0]
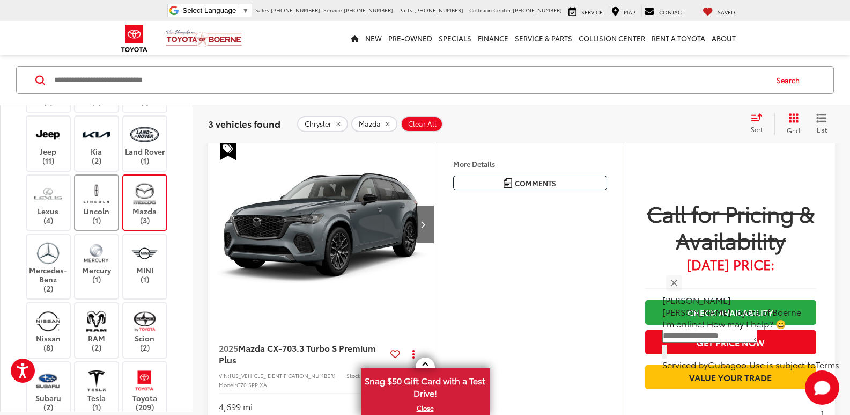
click at [45, 268] on label "Mercedes-Benz (2)" at bounding box center [48, 266] width 43 height 53
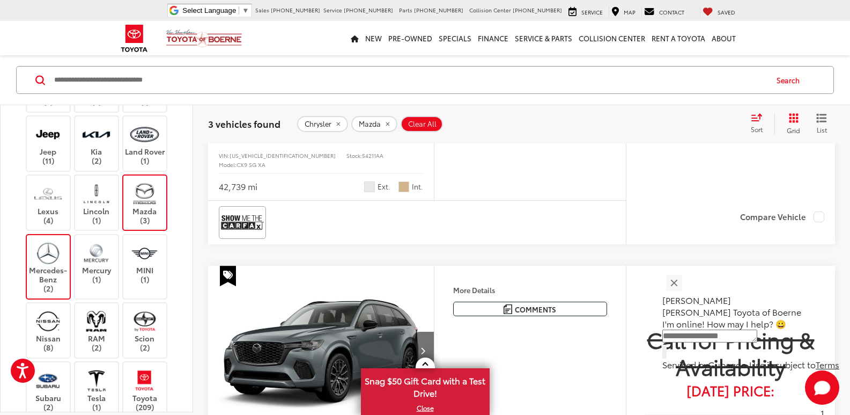
click at [152, 200] on img at bounding box center [144, 193] width 29 height 25
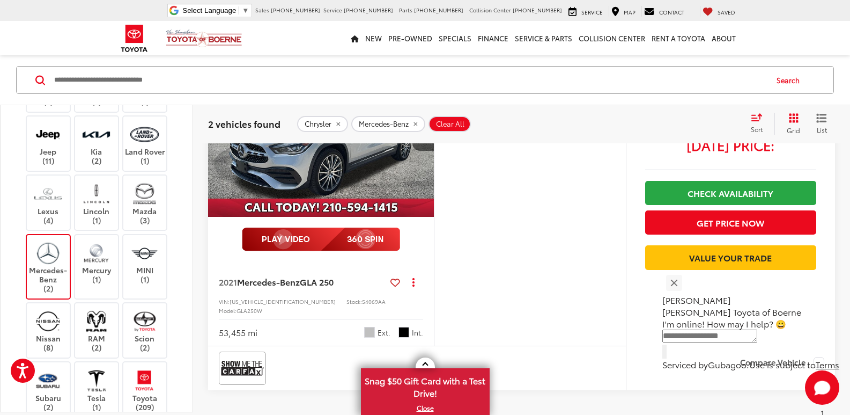
scroll to position [582, 0]
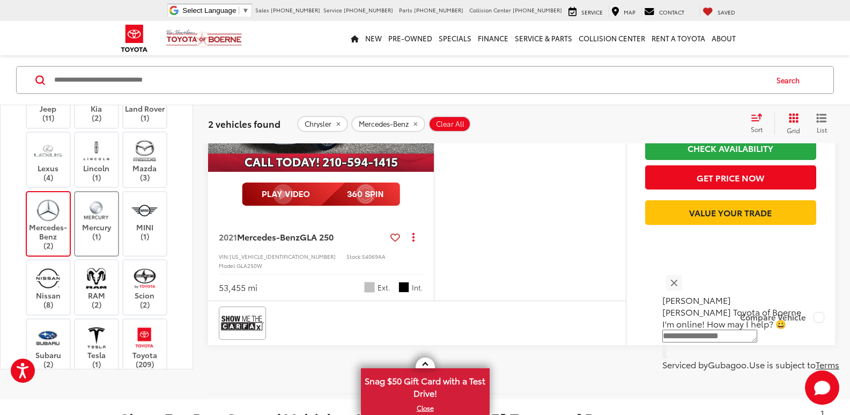
click at [77, 241] on label "Mercury (1)" at bounding box center [96, 218] width 43 height 43
drag, startPoint x: 38, startPoint y: 243, endPoint x: 72, endPoint y: 234, distance: 35.0
click at [38, 223] on img at bounding box center [47, 209] width 29 height 25
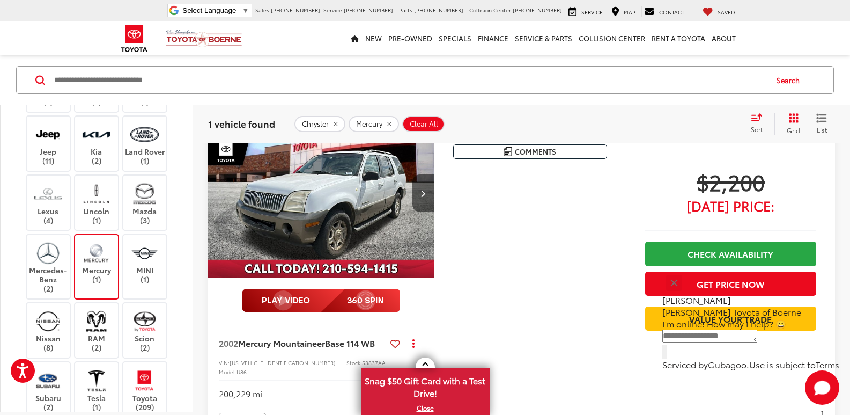
scroll to position [153, 0]
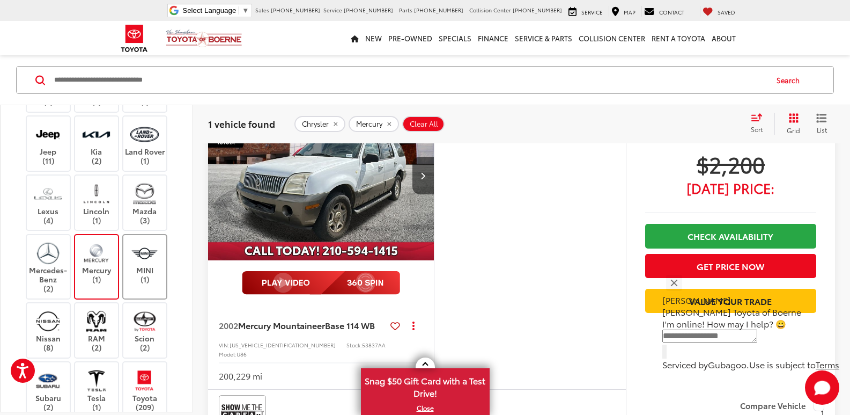
click at [145, 250] on img at bounding box center [144, 252] width 29 height 25
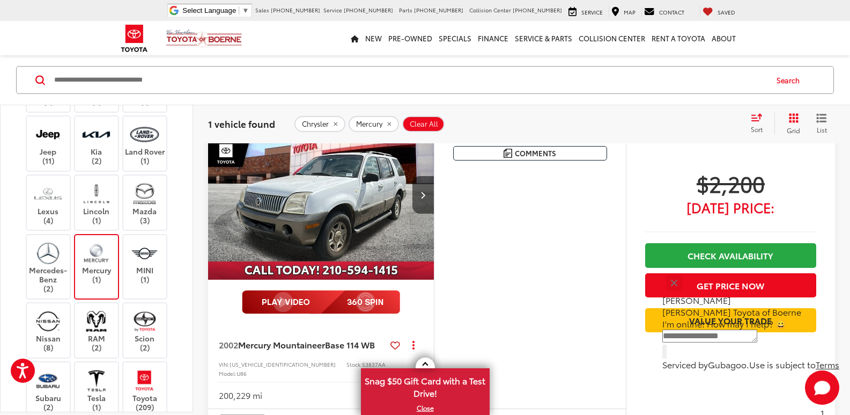
click at [98, 264] on img at bounding box center [96, 252] width 29 height 25
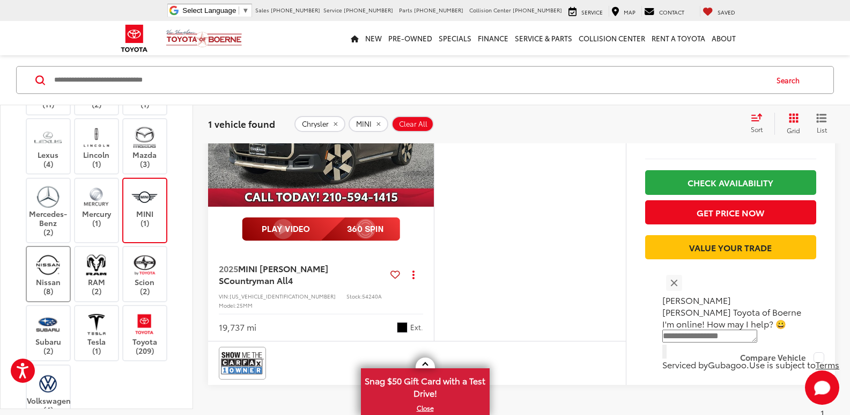
scroll to position [411, 0]
click at [39, 274] on label "Nissan (8)" at bounding box center [48, 273] width 43 height 43
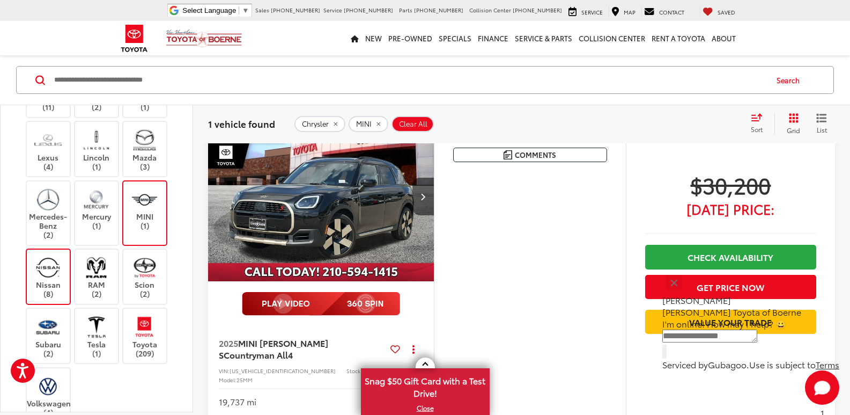
scroll to position [100, 0]
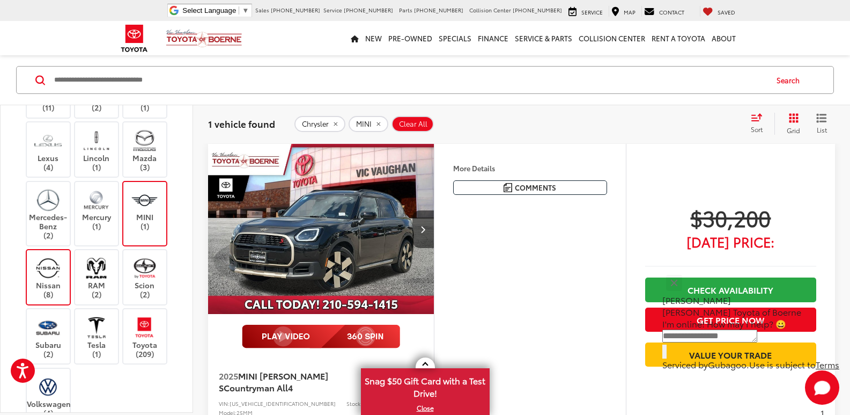
click at [151, 202] on img at bounding box center [144, 199] width 29 height 25
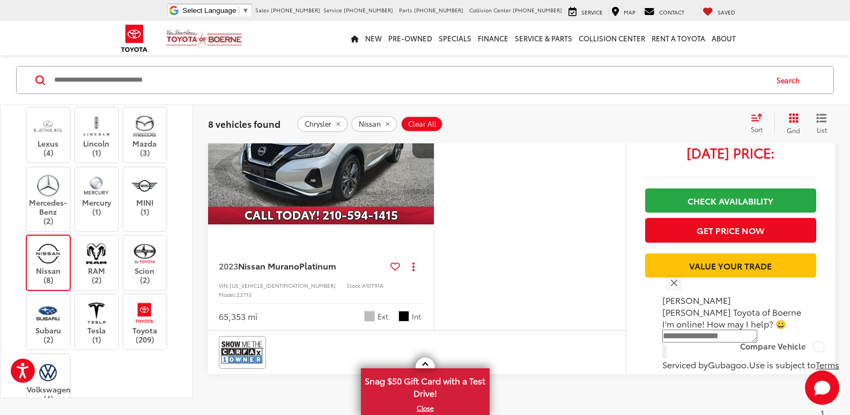
scroll to position [2567, 0]
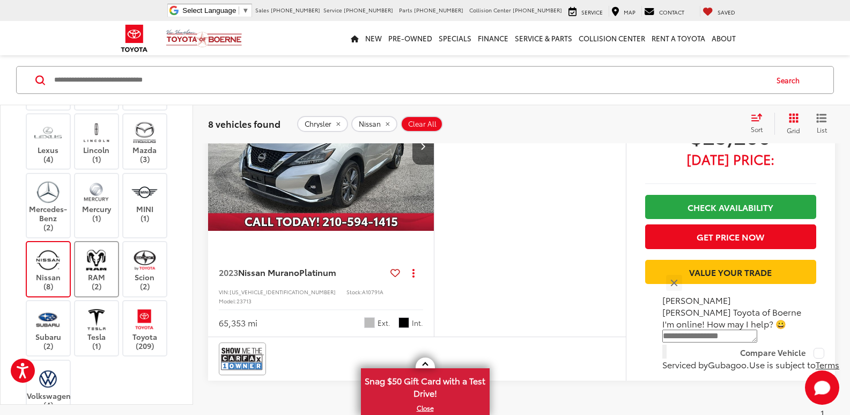
click at [92, 256] on label "RAM (2)" at bounding box center [96, 268] width 43 height 43
click at [49, 256] on label "Nissan (8)" at bounding box center [48, 268] width 43 height 43
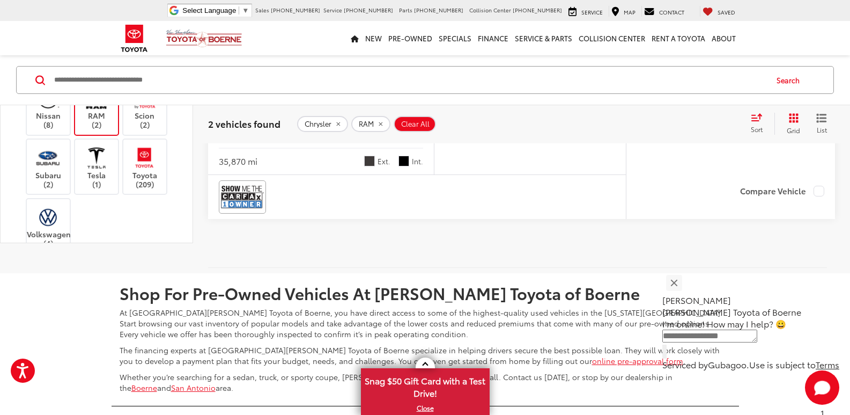
scroll to position [582, 0]
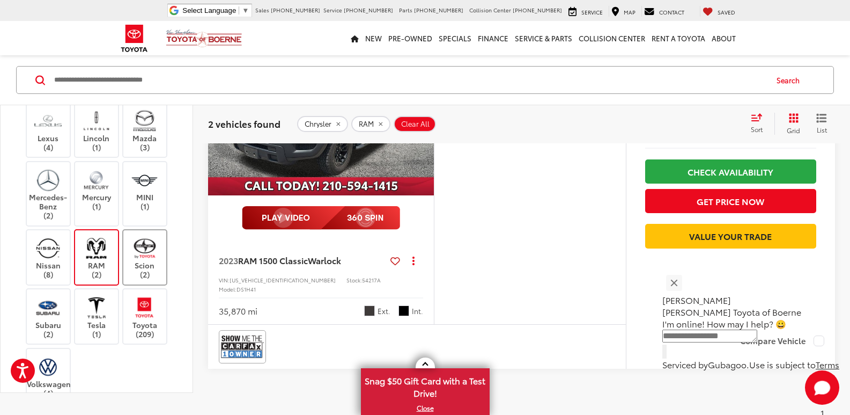
click at [136, 235] on img at bounding box center [144, 247] width 29 height 25
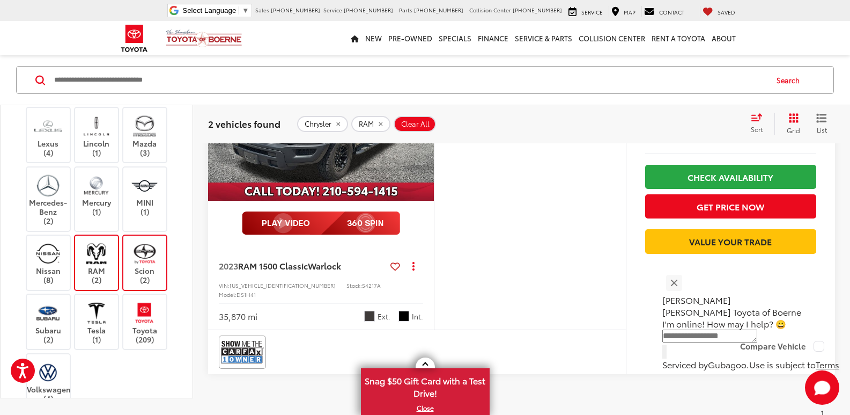
click at [89, 241] on div "Acura (3) Audi (2) BMW (1) Buick (2) Cadillac (2) Chevrolet (14) Dodge (2) FIAT…" at bounding box center [96, 80] width 166 height 660
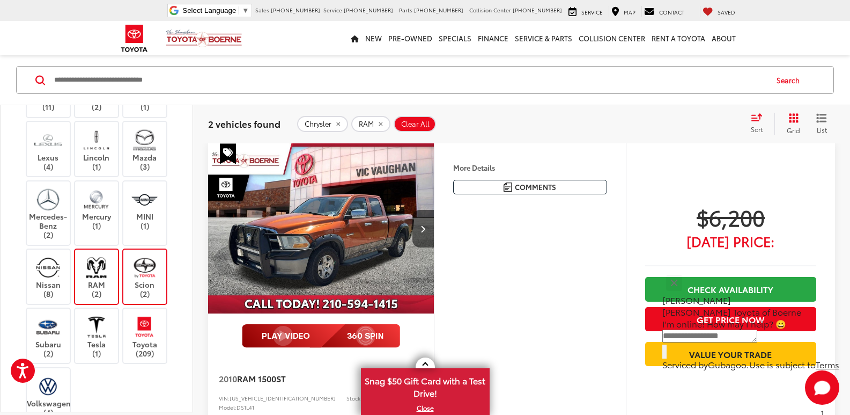
scroll to position [100, 0]
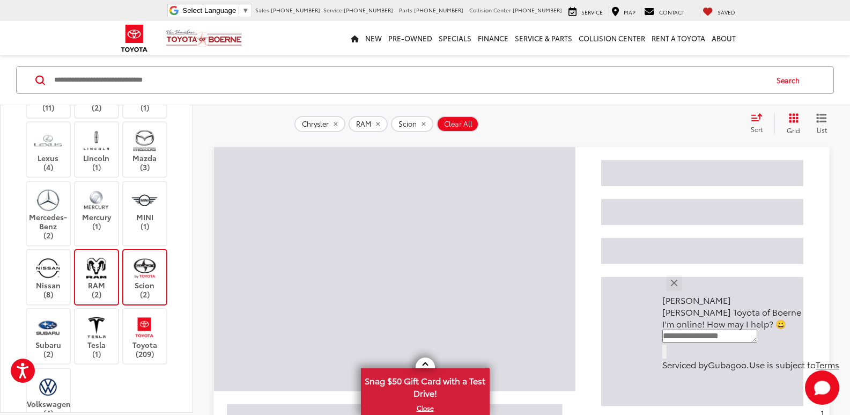
click at [92, 279] on img at bounding box center [96, 267] width 29 height 25
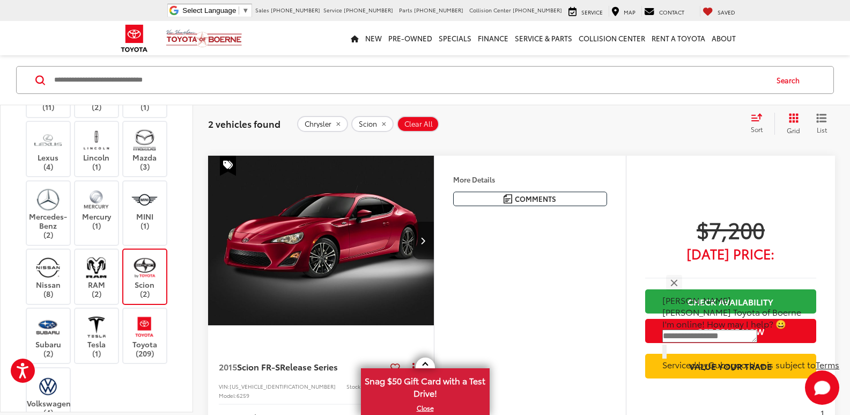
scroll to position [644, 0]
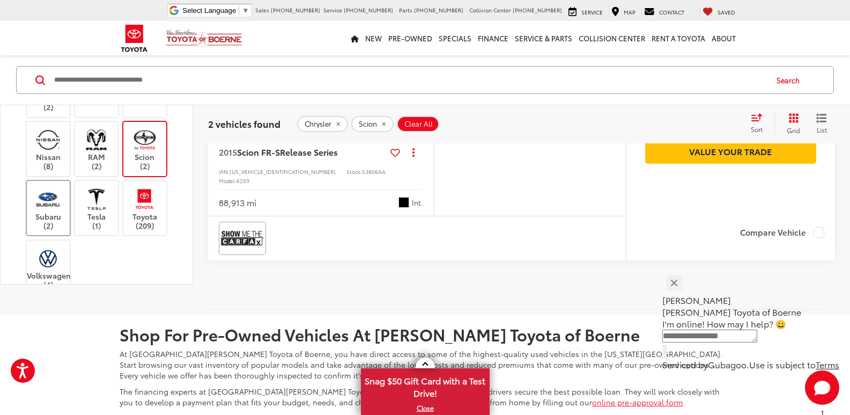
click at [64, 224] on label "Subaru (2)" at bounding box center [48, 207] width 43 height 43
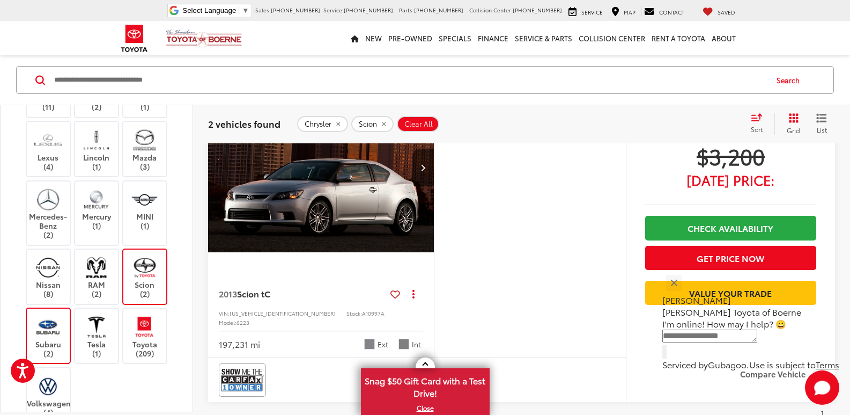
scroll to position [100, 0]
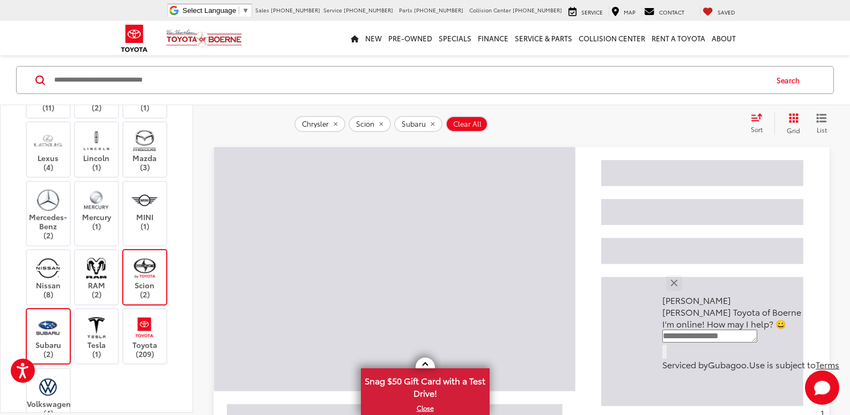
click at [150, 259] on img at bounding box center [144, 267] width 29 height 25
